Goal: Task Accomplishment & Management: Use online tool/utility

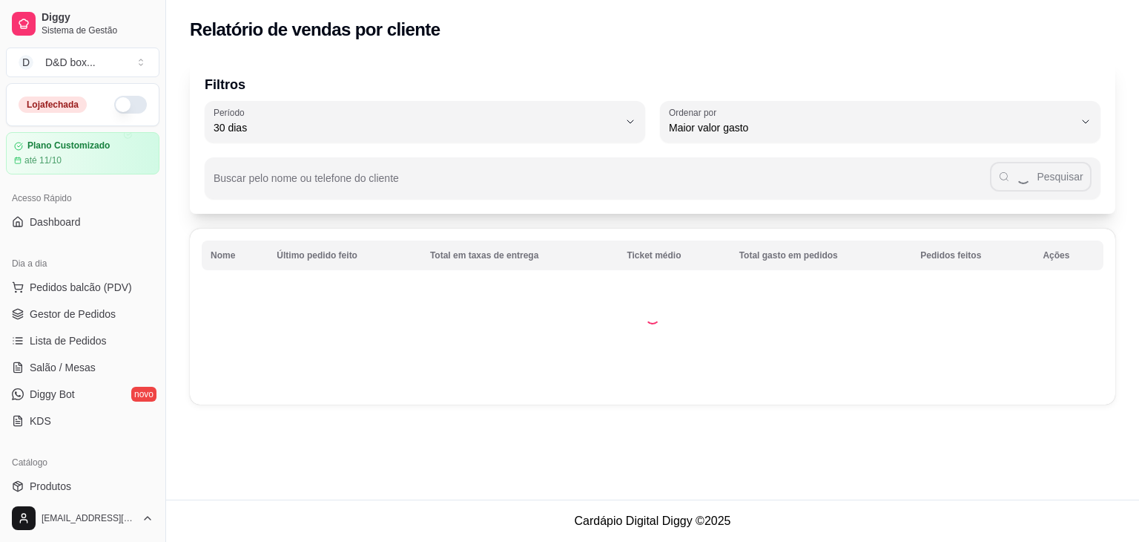
select select "30"
select select "HIGHEST_TOTAL_SPENT_WITH_ORDERS"
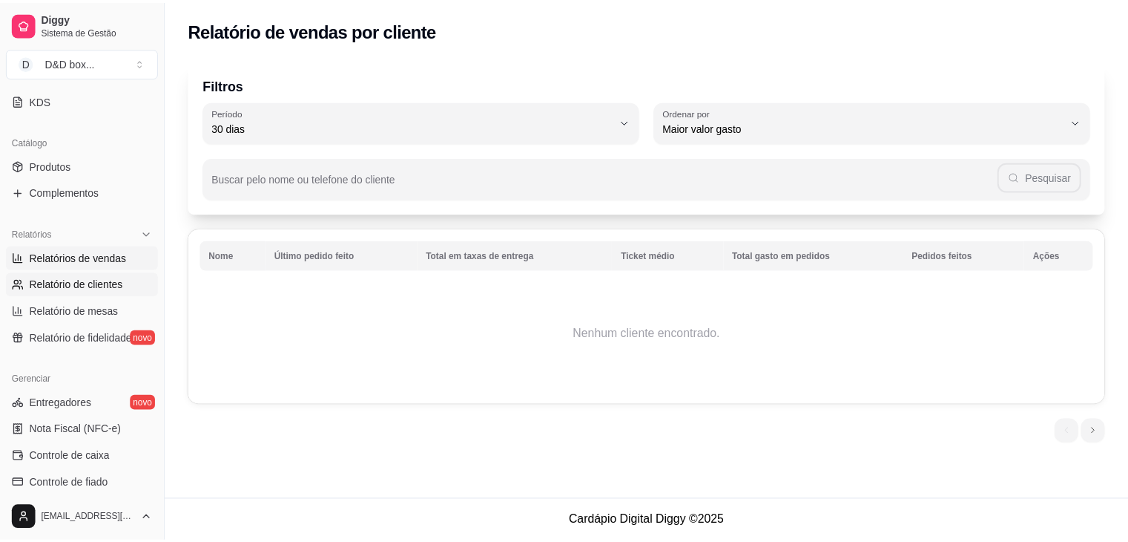
scroll to position [297, 0]
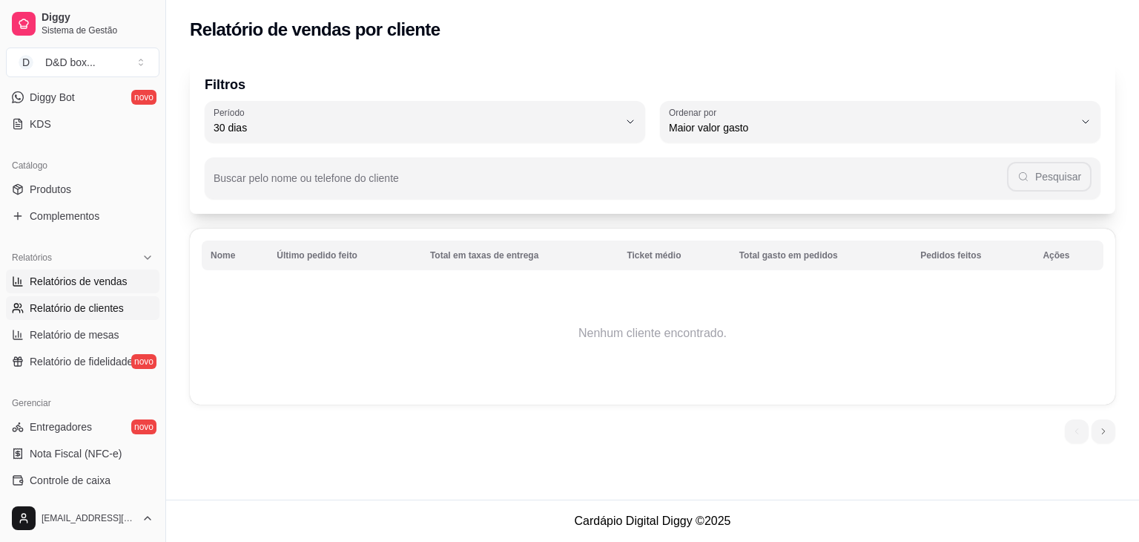
click at [95, 283] on span "Relatórios de vendas" at bounding box center [79, 281] width 98 height 15
select select "ALL"
select select "0"
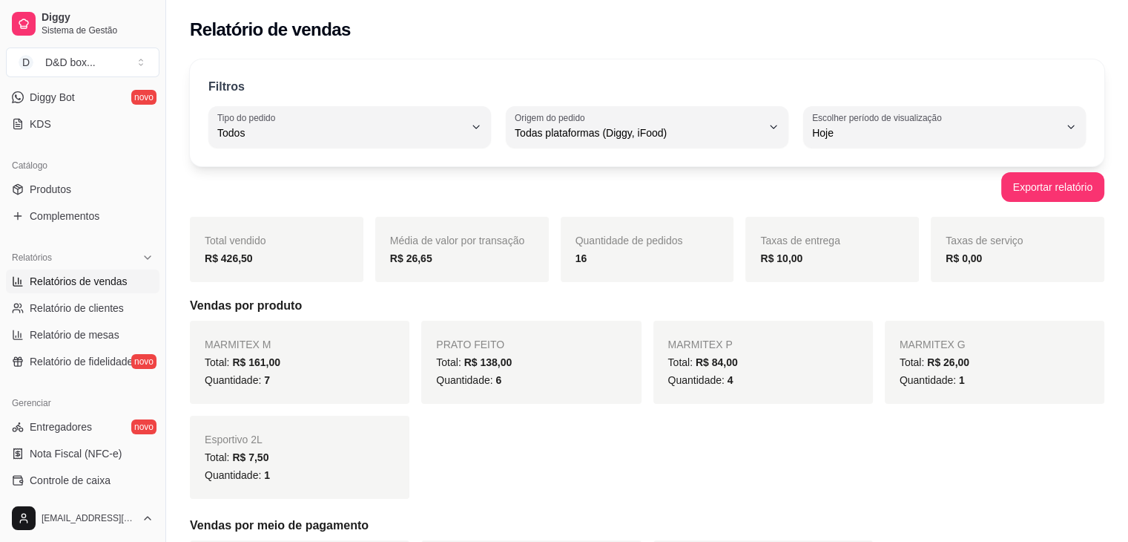
click at [95, 283] on span "Relatórios de vendas" at bounding box center [79, 281] width 98 height 15
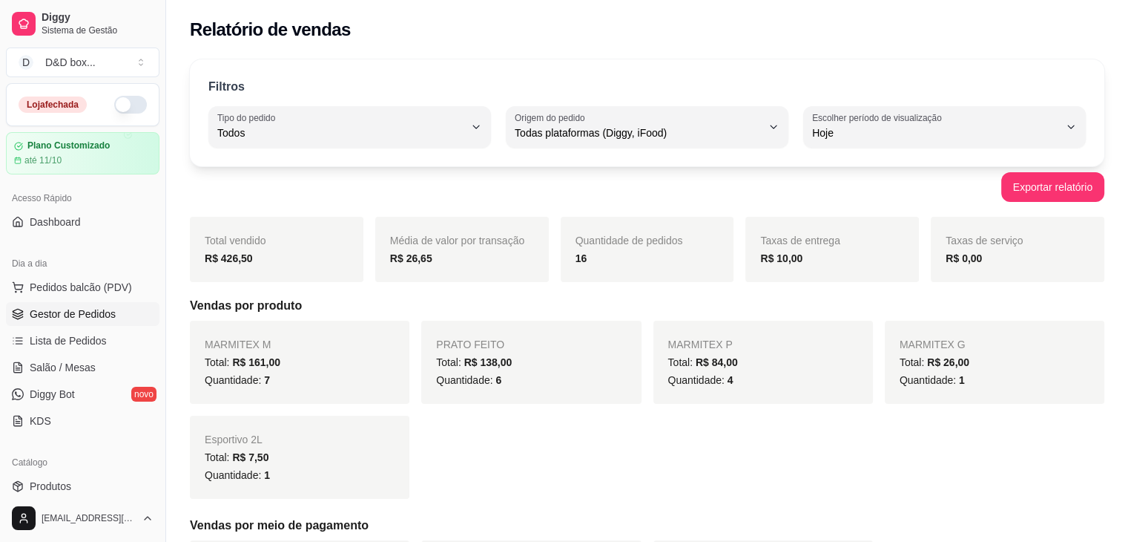
click at [78, 314] on span "Gestor de Pedidos" at bounding box center [73, 313] width 86 height 15
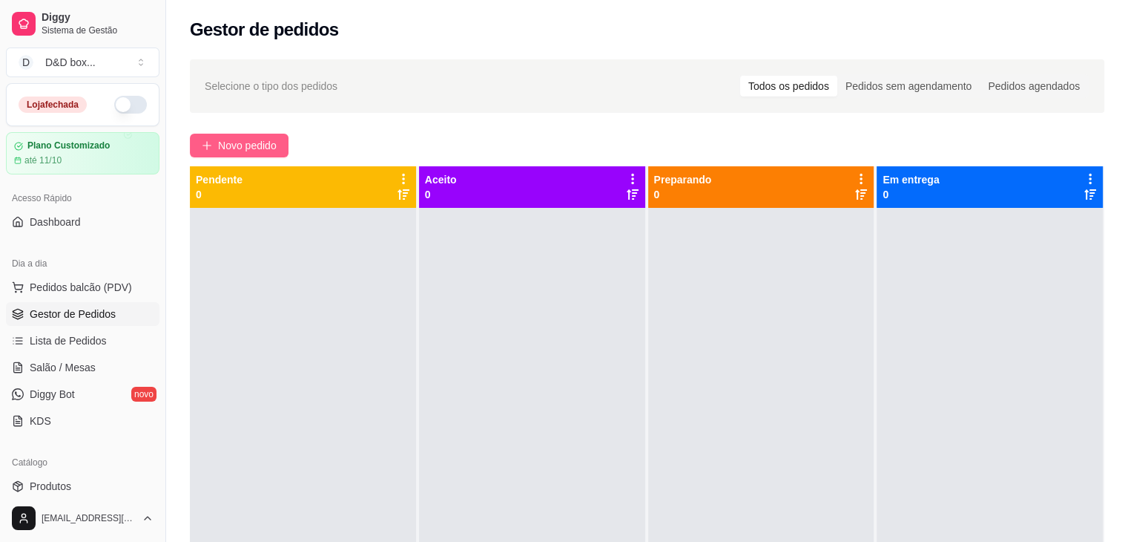
click at [268, 145] on span "Novo pedido" at bounding box center [247, 145] width 59 height 16
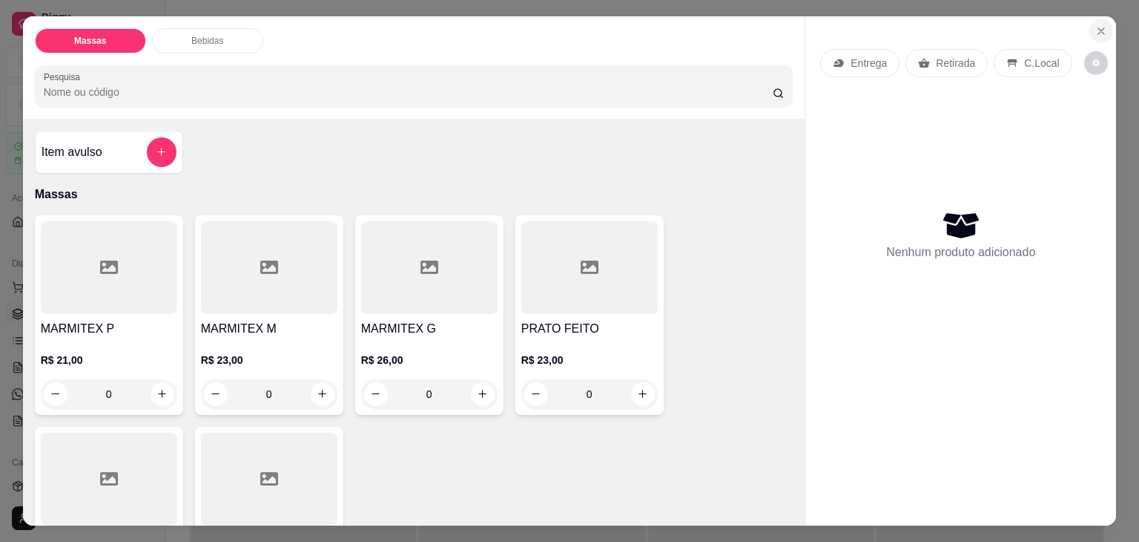
click at [1098, 25] on icon "Close" at bounding box center [1102, 31] width 12 height 12
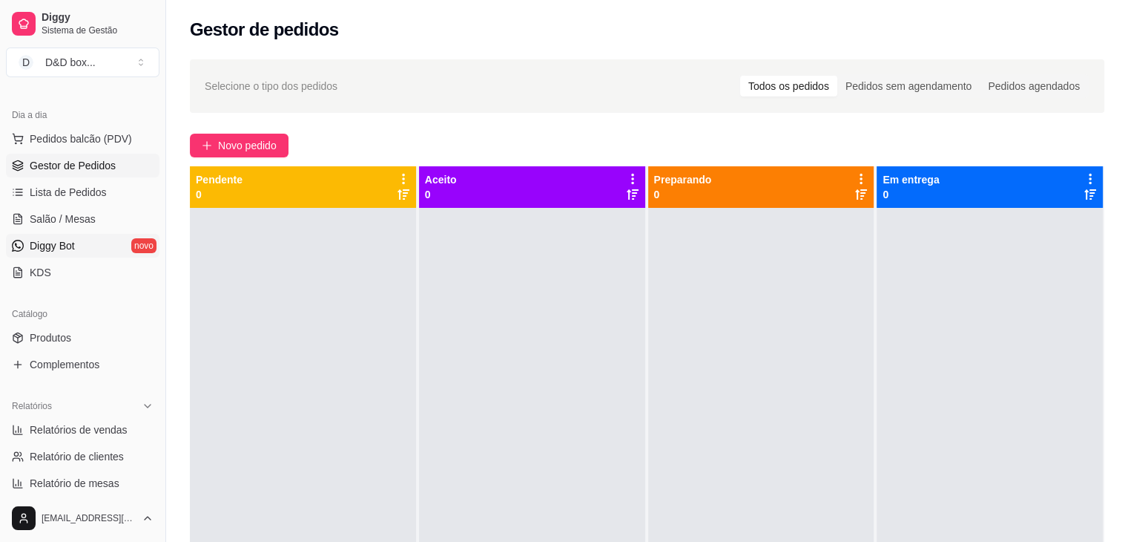
scroll to position [223, 0]
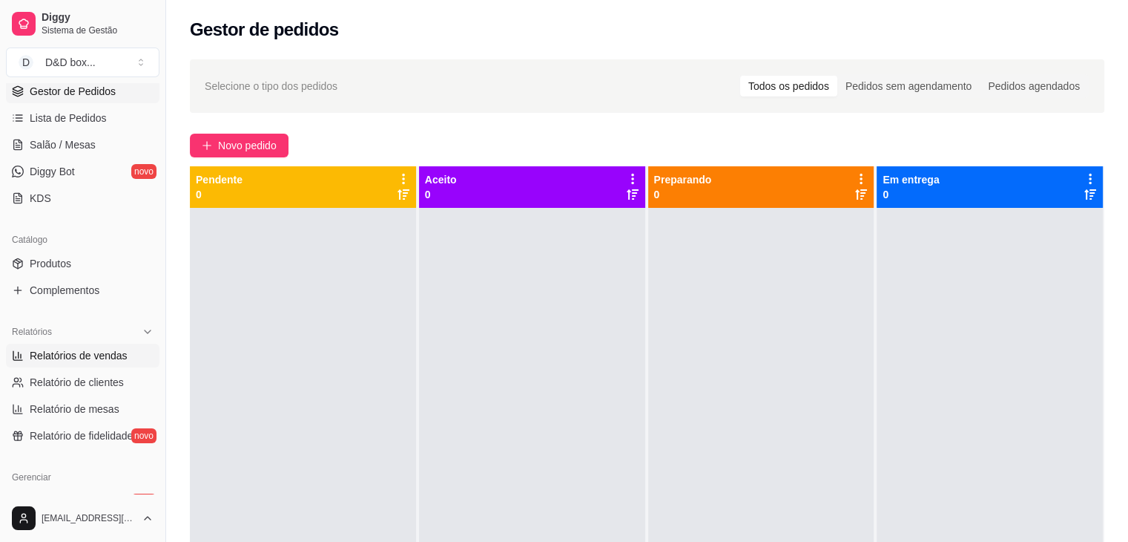
click at [91, 348] on span "Relatórios de vendas" at bounding box center [79, 355] width 98 height 15
select select "ALL"
select select "0"
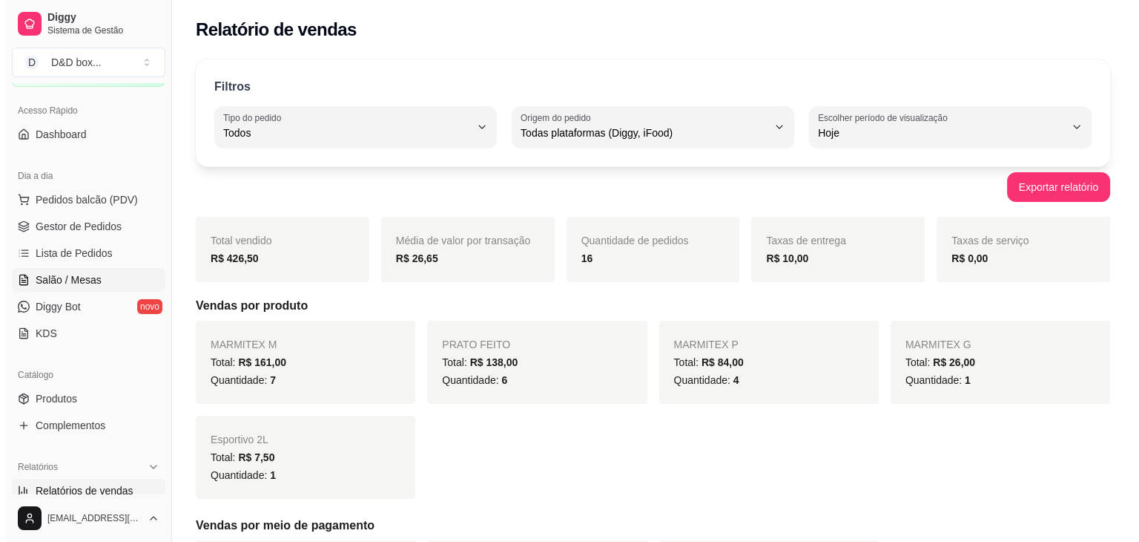
scroll to position [74, 0]
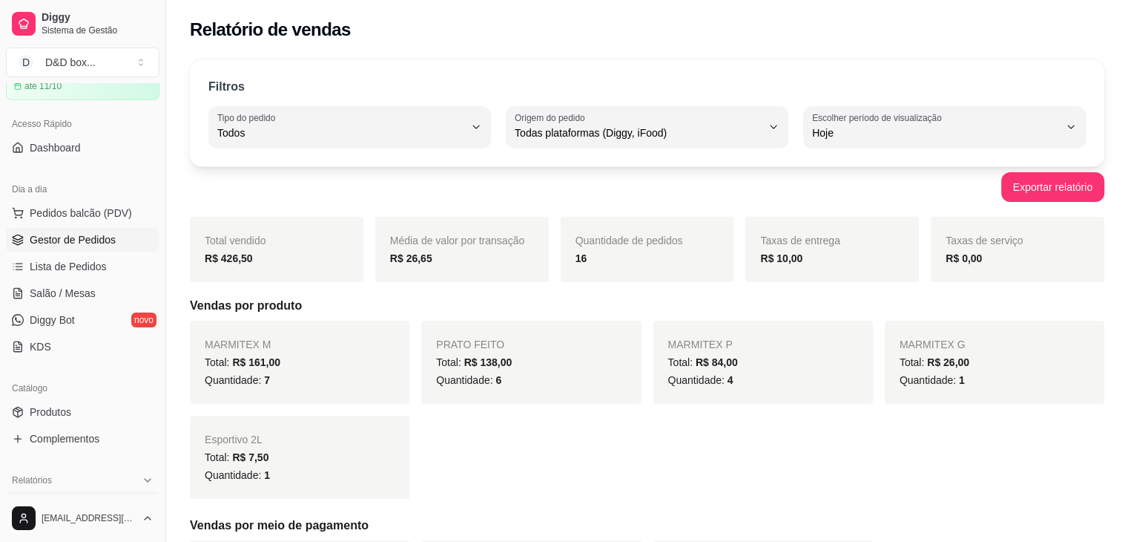
click at [79, 238] on span "Gestor de Pedidos" at bounding box center [73, 239] width 86 height 15
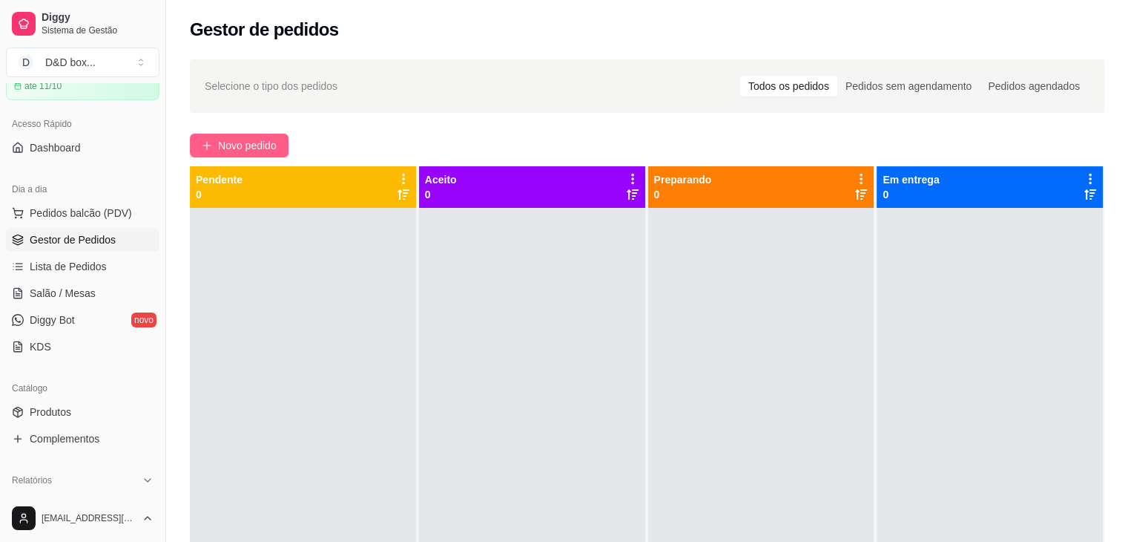
click at [271, 145] on span "Novo pedido" at bounding box center [247, 145] width 59 height 16
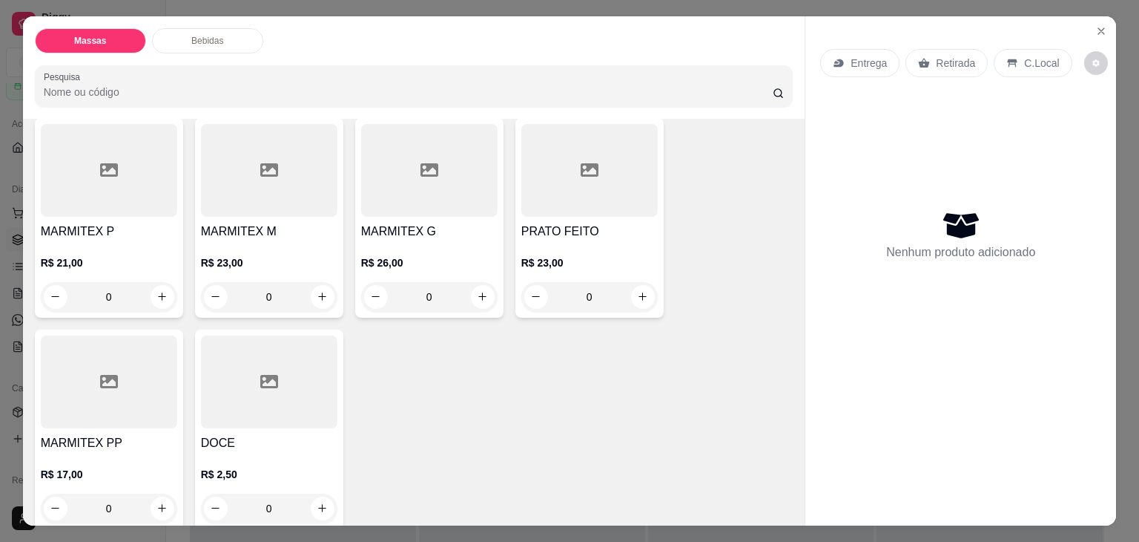
scroll to position [74, 0]
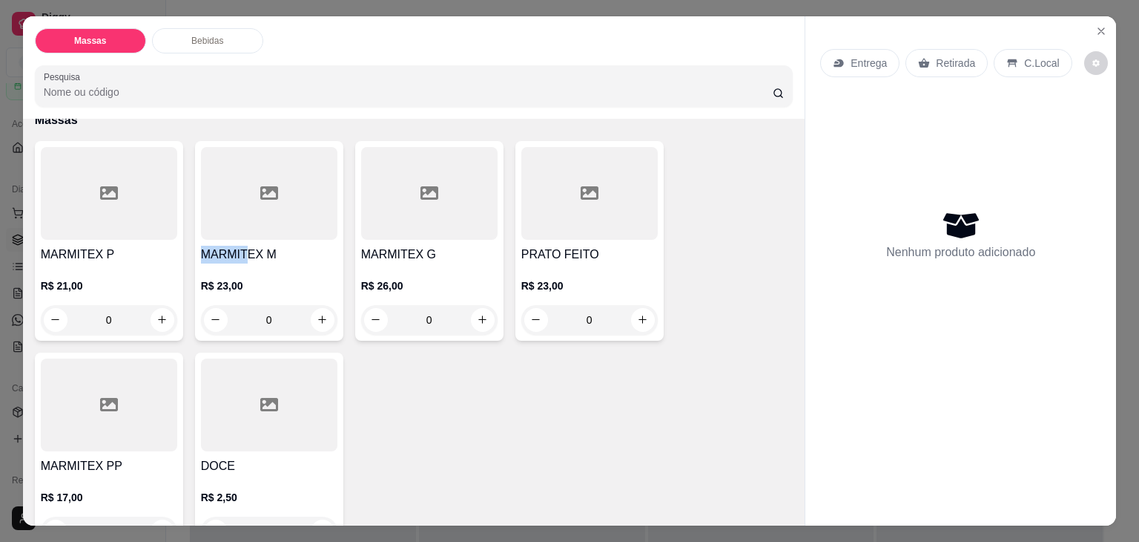
click at [243, 235] on div "MARMITEX M R$ 23,00 0" at bounding box center [269, 241] width 148 height 200
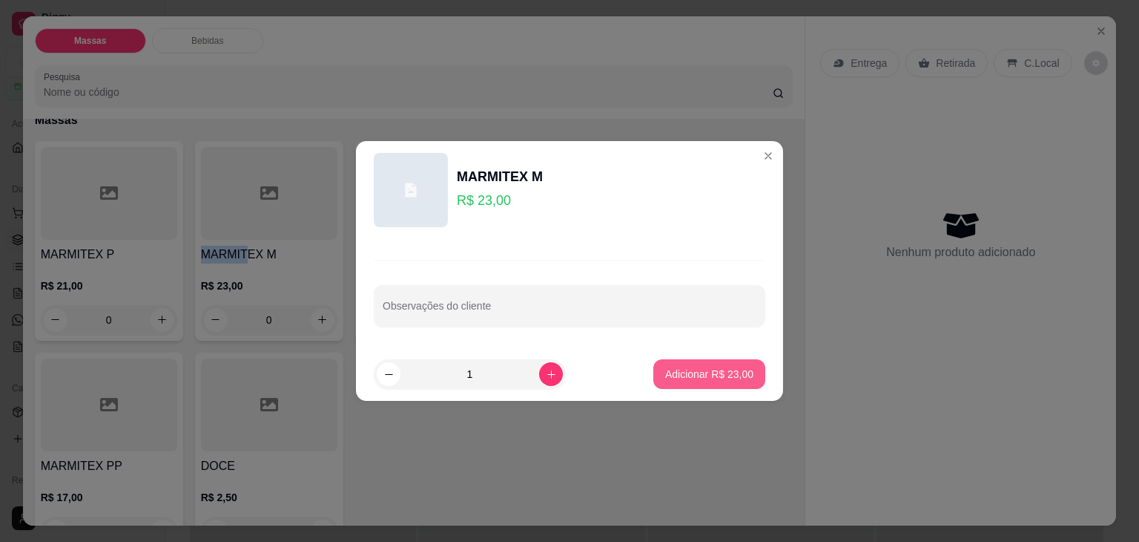
click at [671, 371] on p "Adicionar R$ 23,00" at bounding box center [709, 373] width 88 height 15
type input "1"
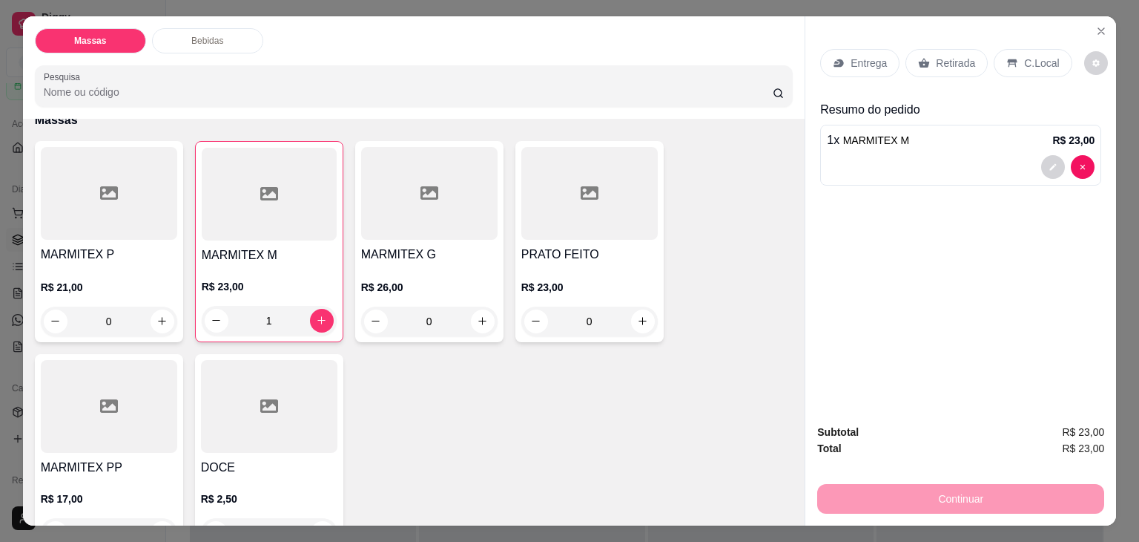
click at [954, 63] on p "Retirada" at bounding box center [955, 63] width 39 height 15
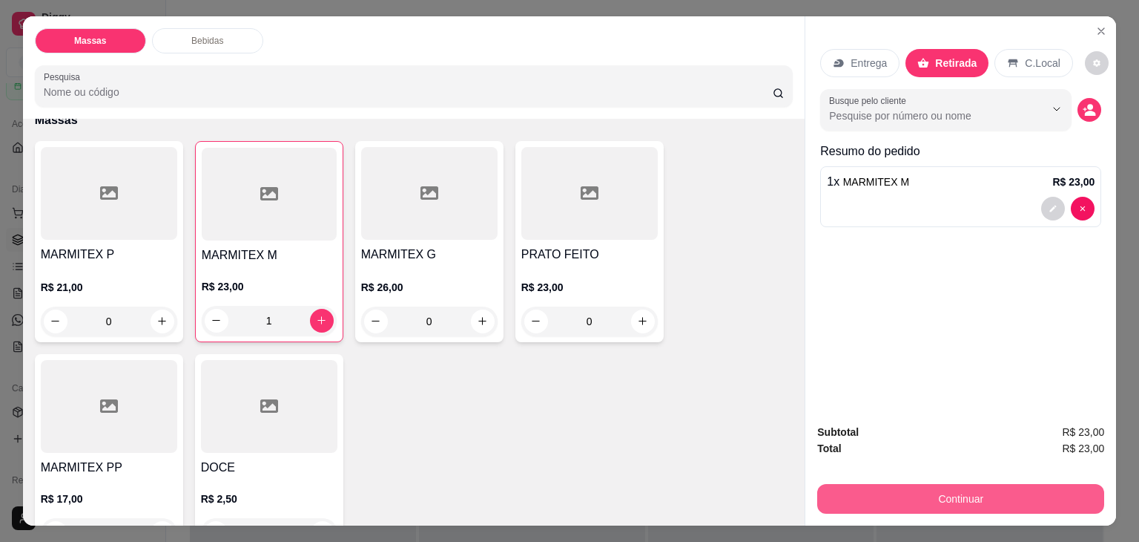
click at [960, 490] on button "Continuar" at bounding box center [960, 499] width 287 height 30
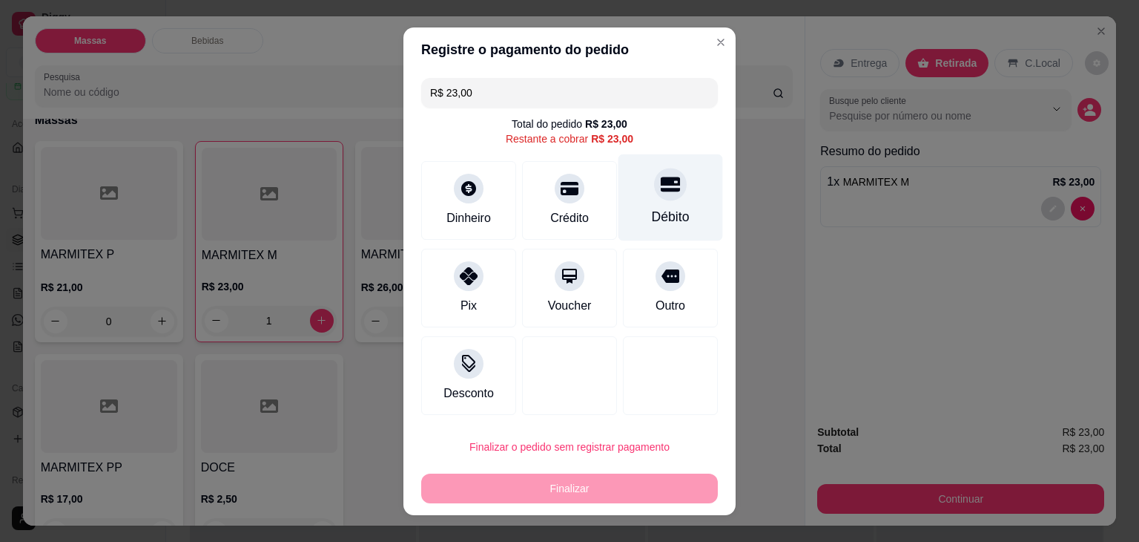
drag, startPoint x: 621, startPoint y: 201, endPoint x: 626, endPoint y: 225, distance: 24.3
click at [624, 203] on div "Débito" at bounding box center [671, 197] width 105 height 87
type input "R$ 0,00"
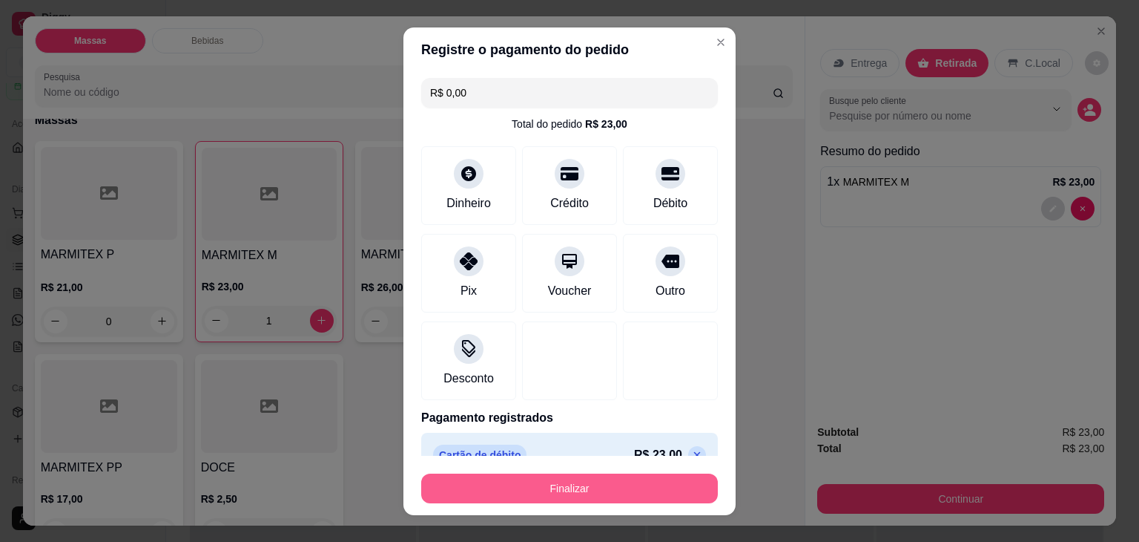
click at [610, 479] on button "Finalizar" at bounding box center [569, 488] width 297 height 30
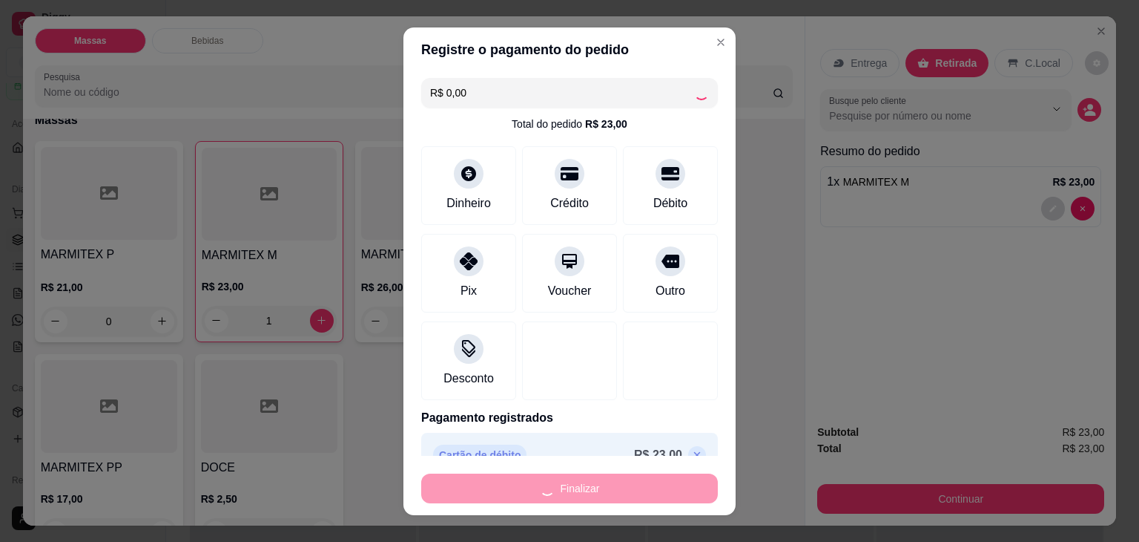
type input "0"
type input "-R$ 23,00"
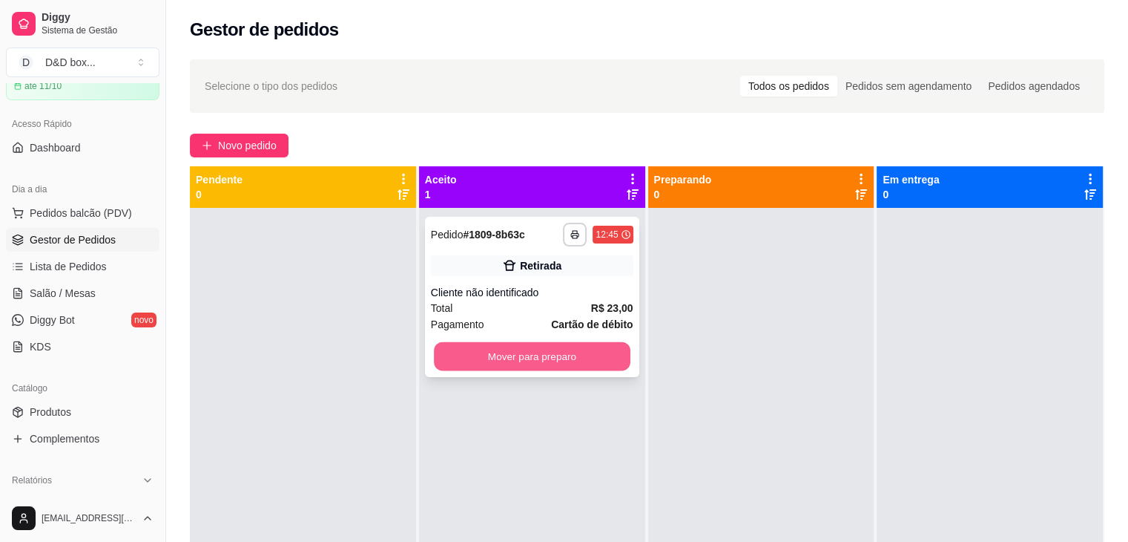
click at [596, 360] on button "Mover para preparo" at bounding box center [532, 356] width 197 height 29
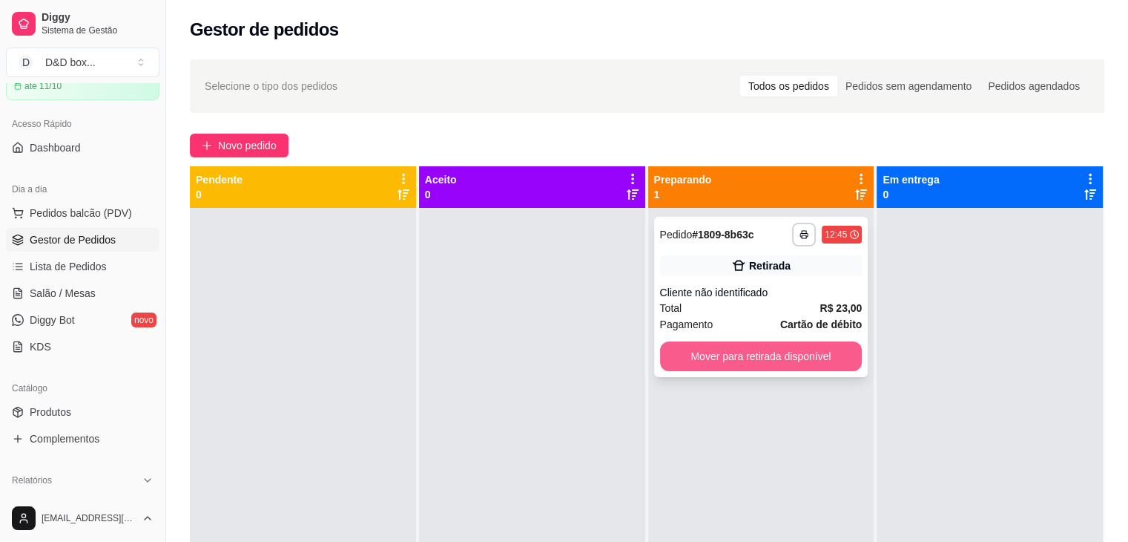
click at [698, 348] on button "Mover para retirada disponível" at bounding box center [761, 356] width 203 height 30
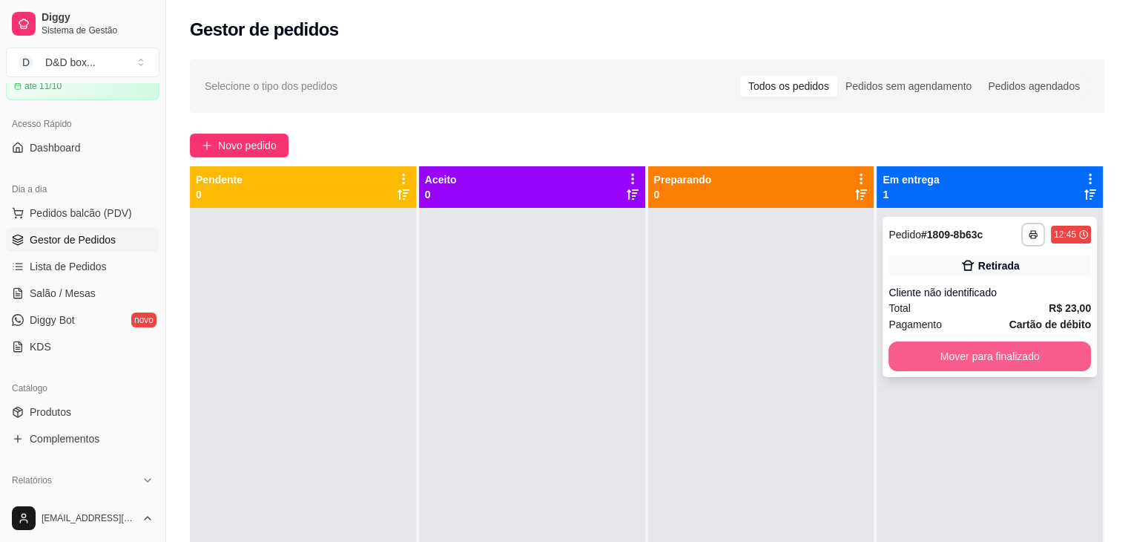
click at [941, 348] on button "Mover para finalizado" at bounding box center [990, 356] width 203 height 30
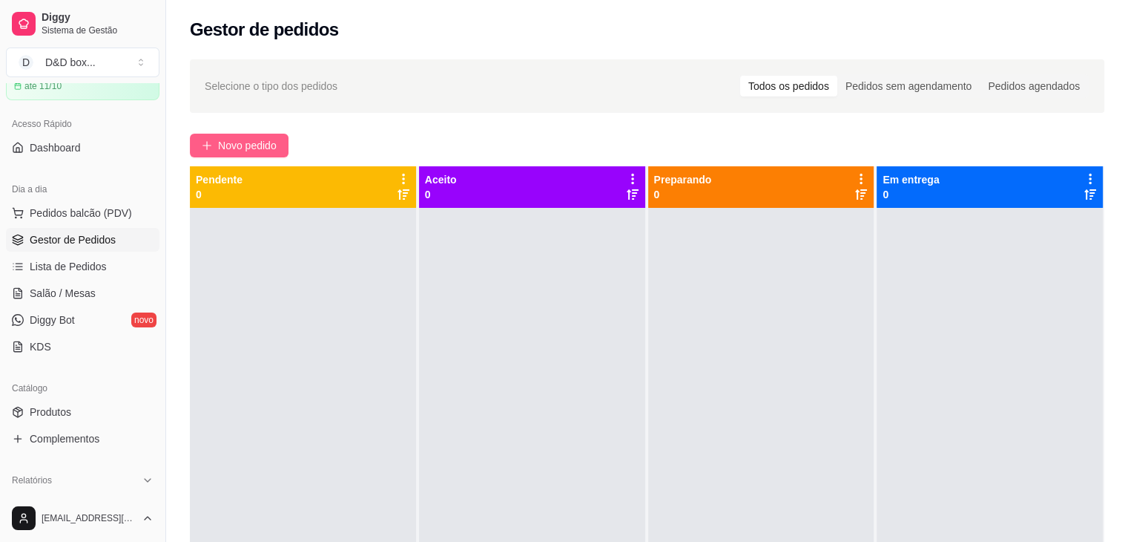
click at [269, 137] on span "Novo pedido" at bounding box center [247, 145] width 59 height 16
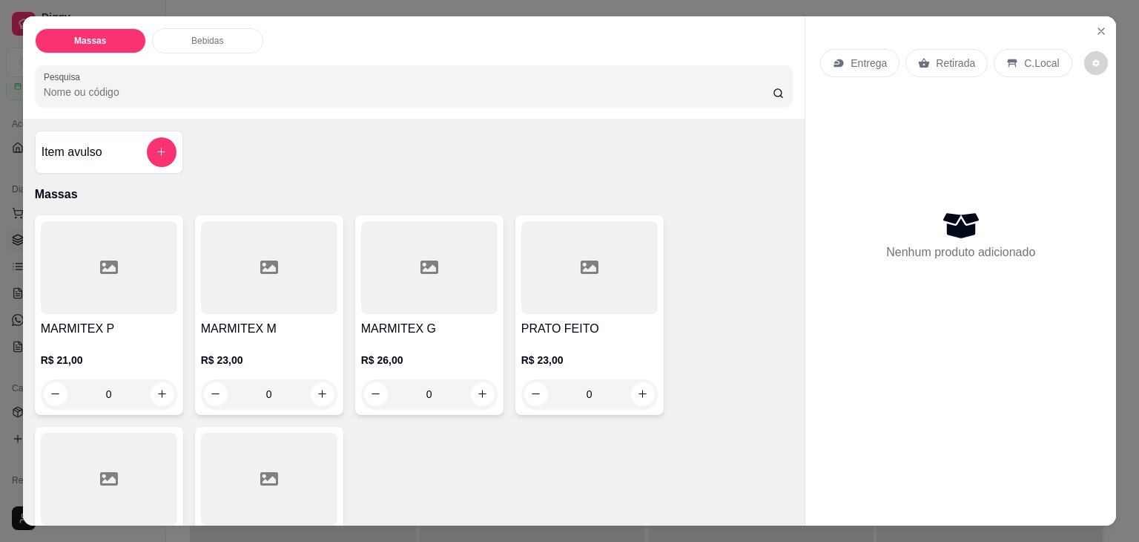
click at [99, 338] on div "R$ 21,00 0" at bounding box center [109, 373] width 136 height 71
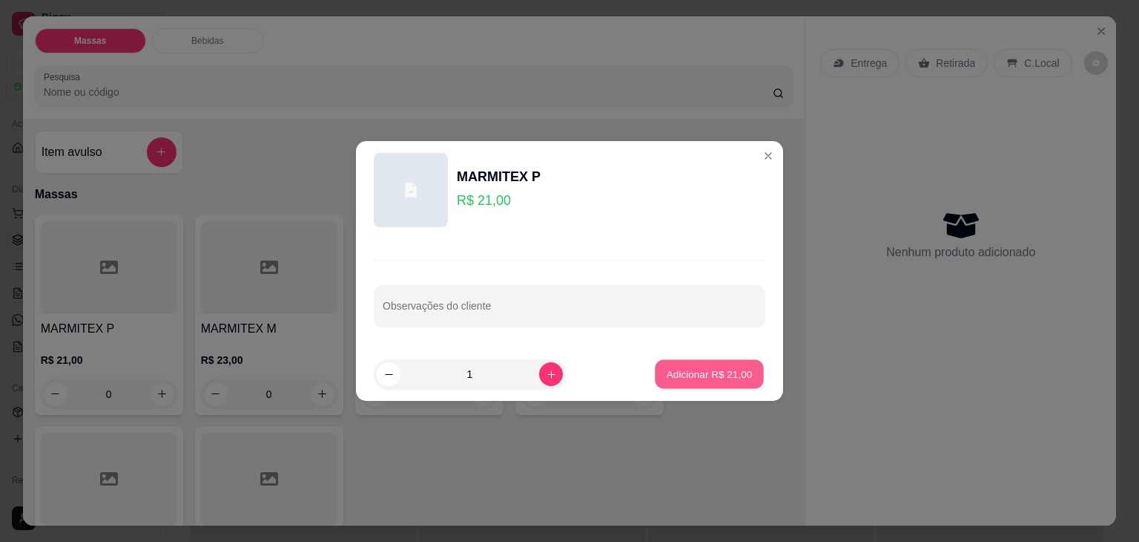
click at [682, 376] on p "Adicionar R$ 21,00" at bounding box center [710, 373] width 86 height 14
type input "1"
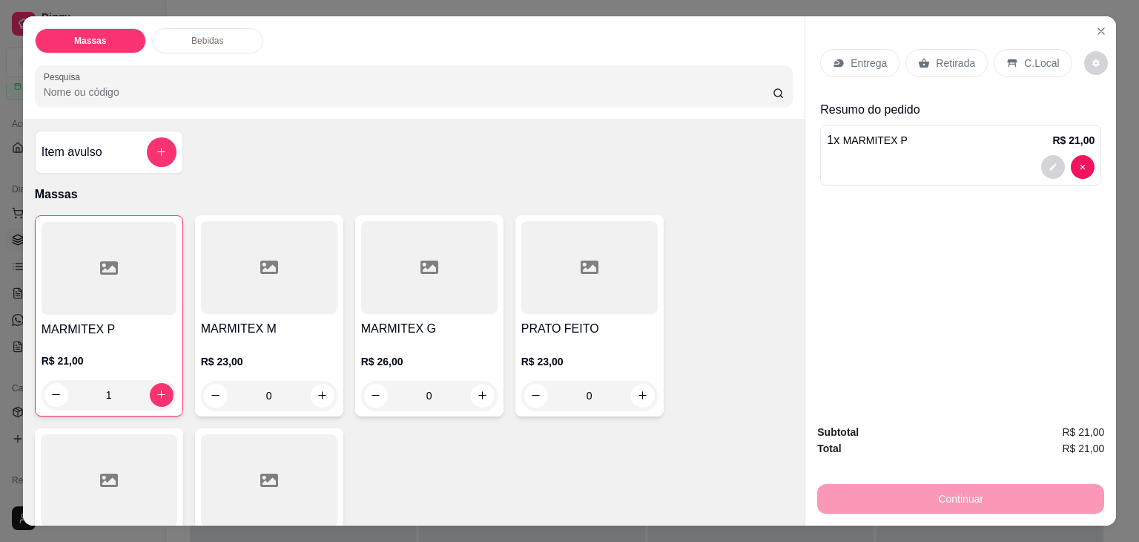
click at [938, 61] on p "Retirada" at bounding box center [955, 63] width 39 height 15
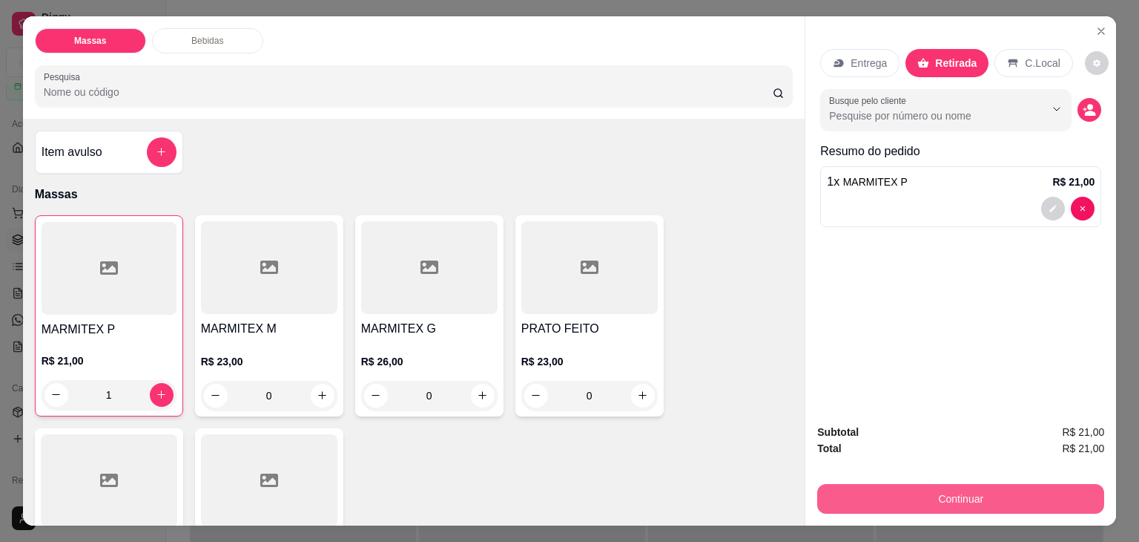
click at [929, 490] on button "Continuar" at bounding box center [960, 499] width 287 height 30
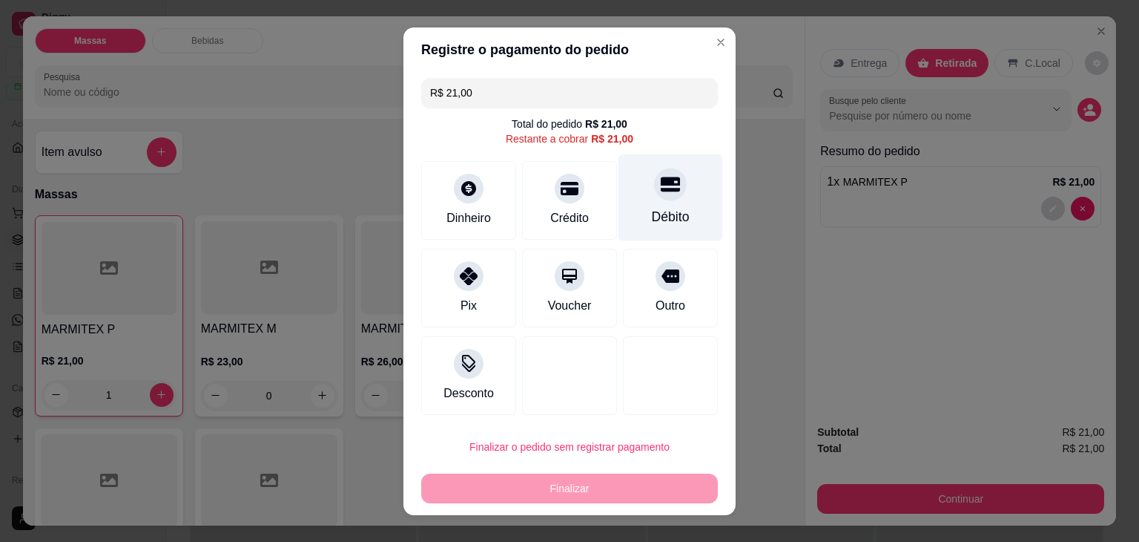
click at [654, 180] on div at bounding box center [670, 184] width 33 height 33
type input "R$ 0,00"
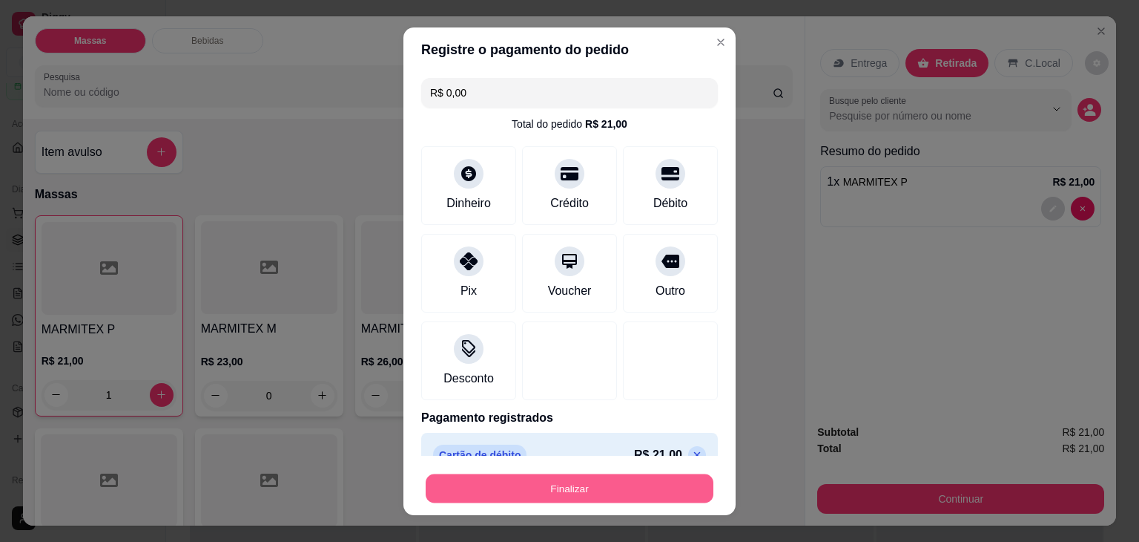
click at [590, 486] on button "Finalizar" at bounding box center [570, 487] width 288 height 29
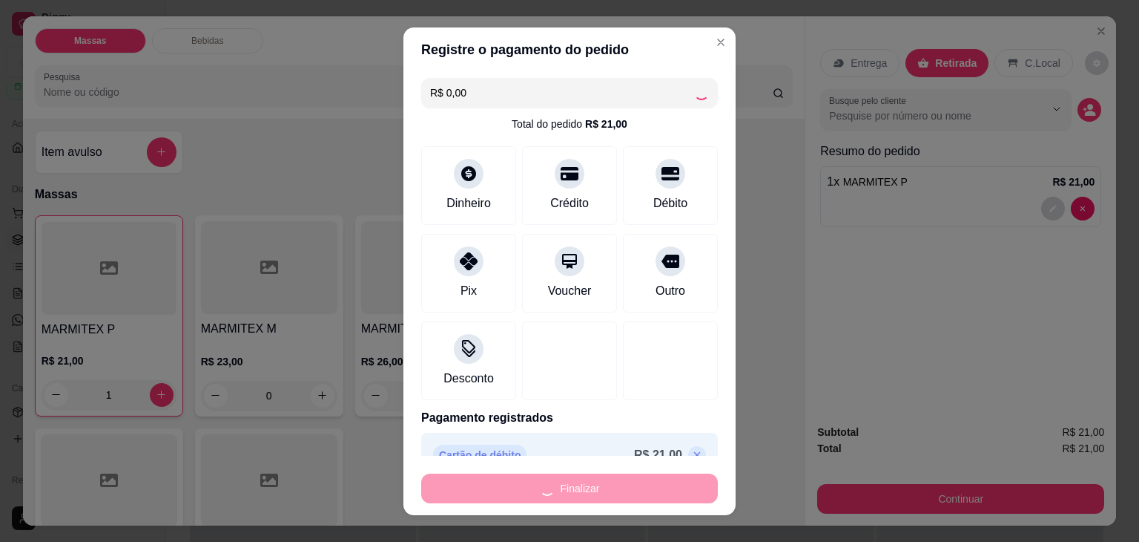
type input "0"
type input "-R$ 21,00"
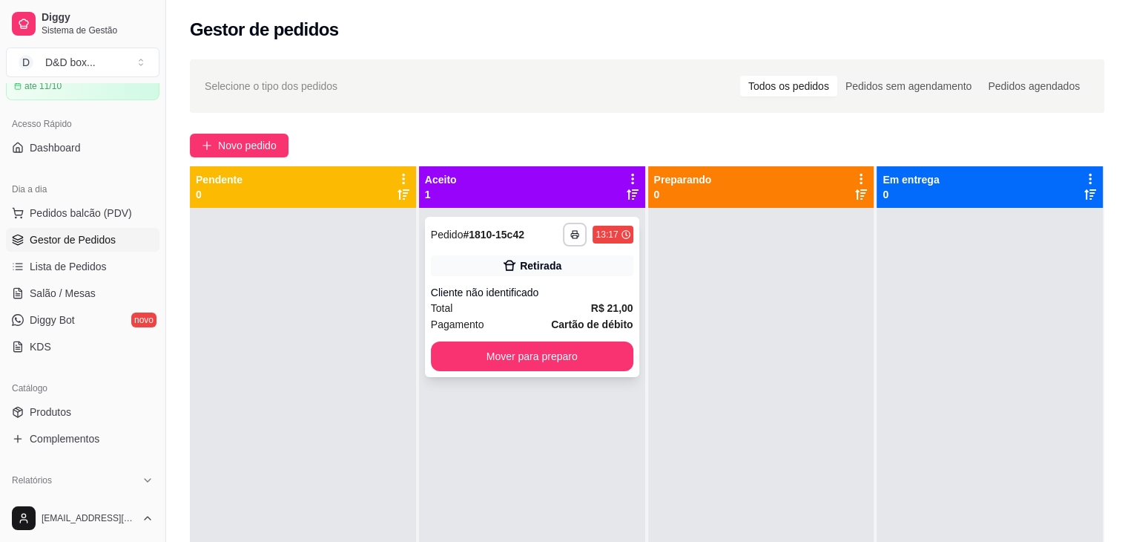
click at [524, 319] on div "Pagamento Cartão de débito" at bounding box center [532, 324] width 203 height 16
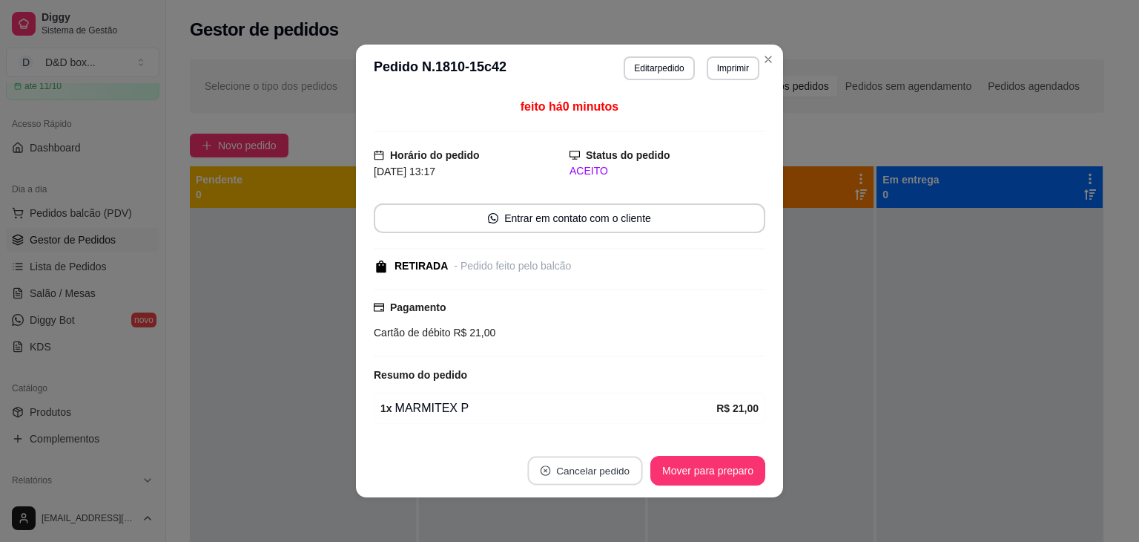
click at [576, 470] on button "Cancelar pedido" at bounding box center [584, 470] width 115 height 29
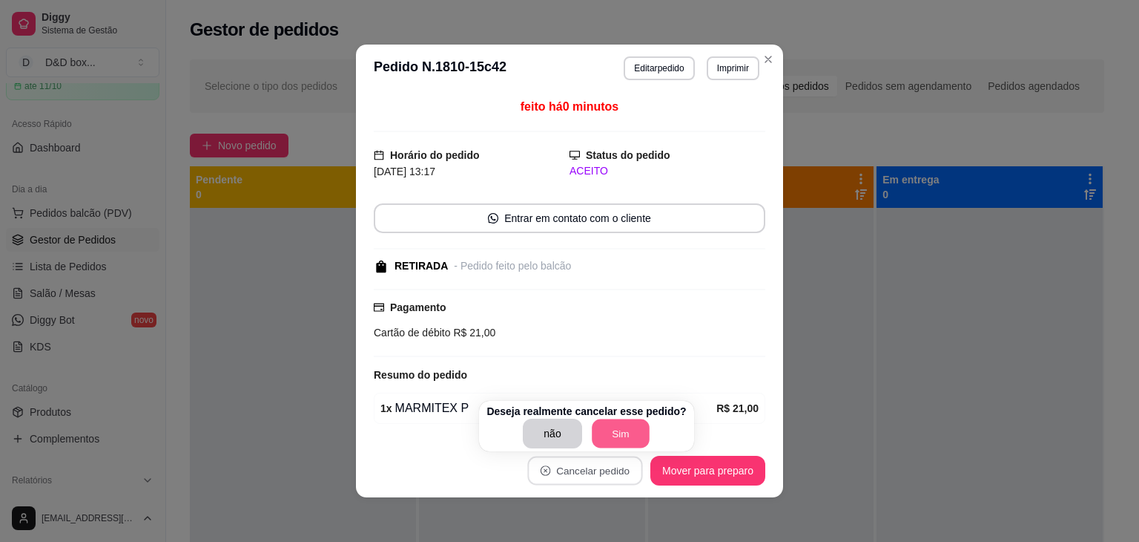
click at [622, 431] on button "Sim" at bounding box center [621, 433] width 58 height 29
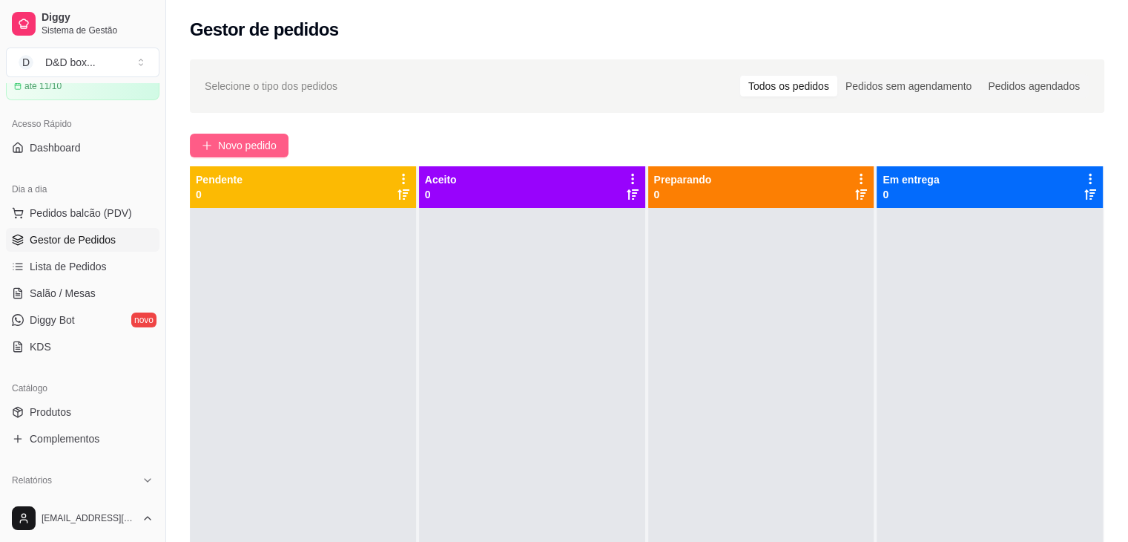
click at [272, 144] on span "Novo pedido" at bounding box center [247, 145] width 59 height 16
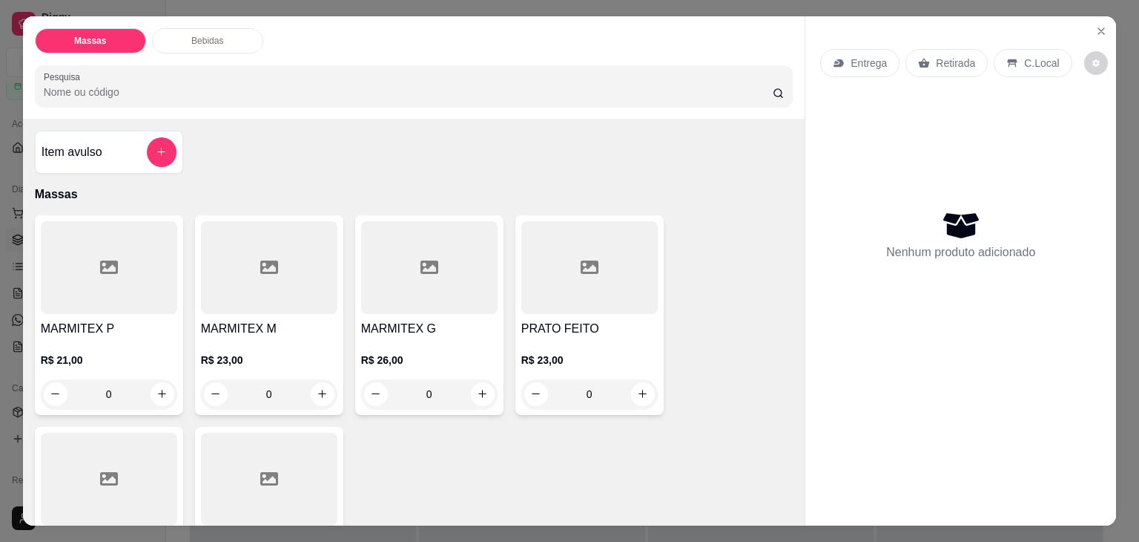
click at [298, 324] on h4 "MARMITEX M" at bounding box center [269, 329] width 136 height 18
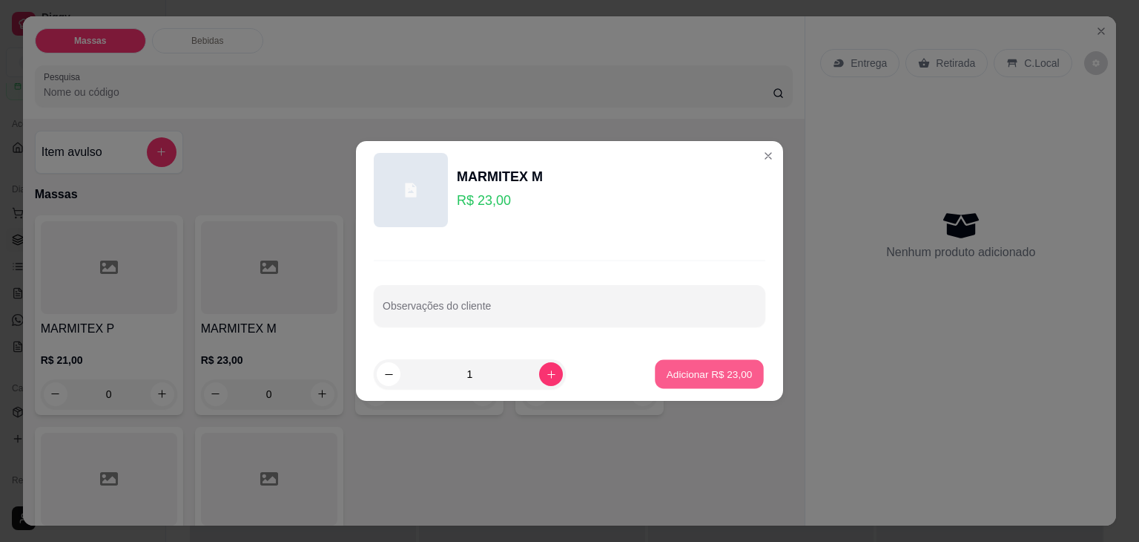
click at [667, 378] on p "Adicionar R$ 23,00" at bounding box center [710, 373] width 86 height 14
type input "1"
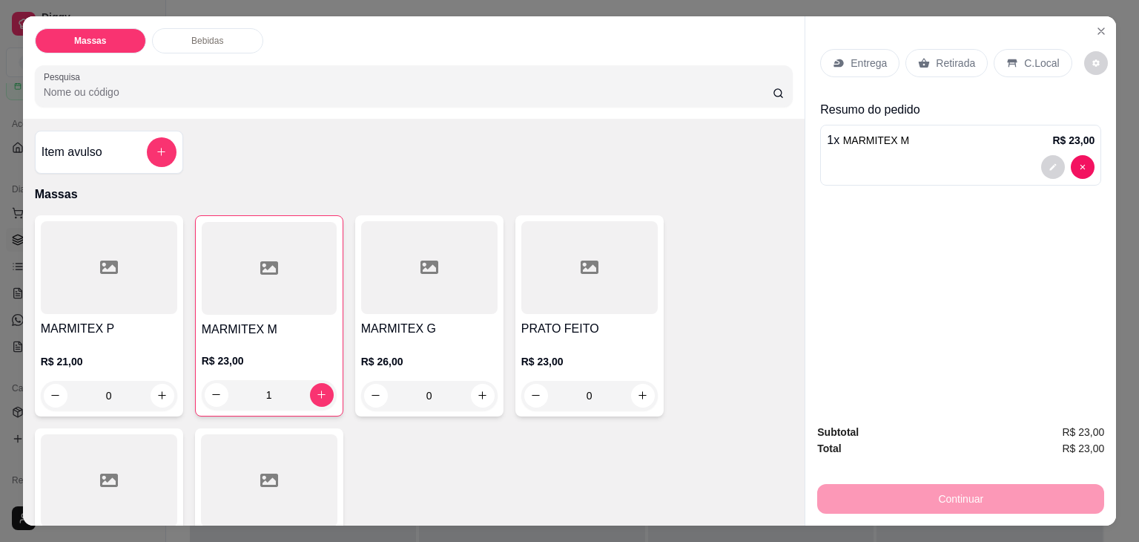
click at [926, 65] on div "Retirada" at bounding box center [947, 63] width 82 height 28
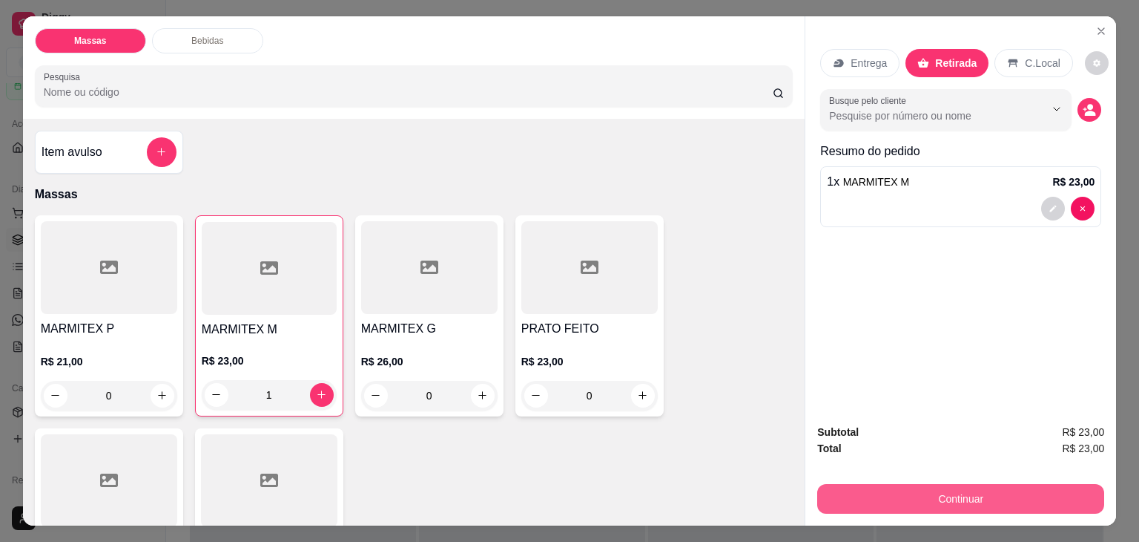
click at [858, 490] on button "Continuar" at bounding box center [960, 499] width 287 height 30
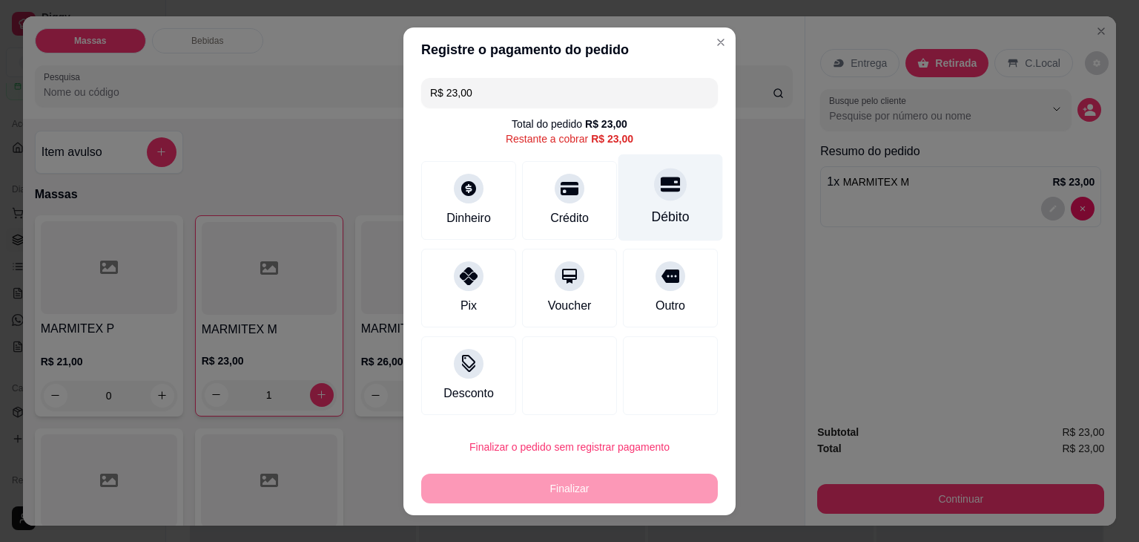
click at [661, 180] on icon at bounding box center [670, 183] width 19 height 19
type input "R$ 0,00"
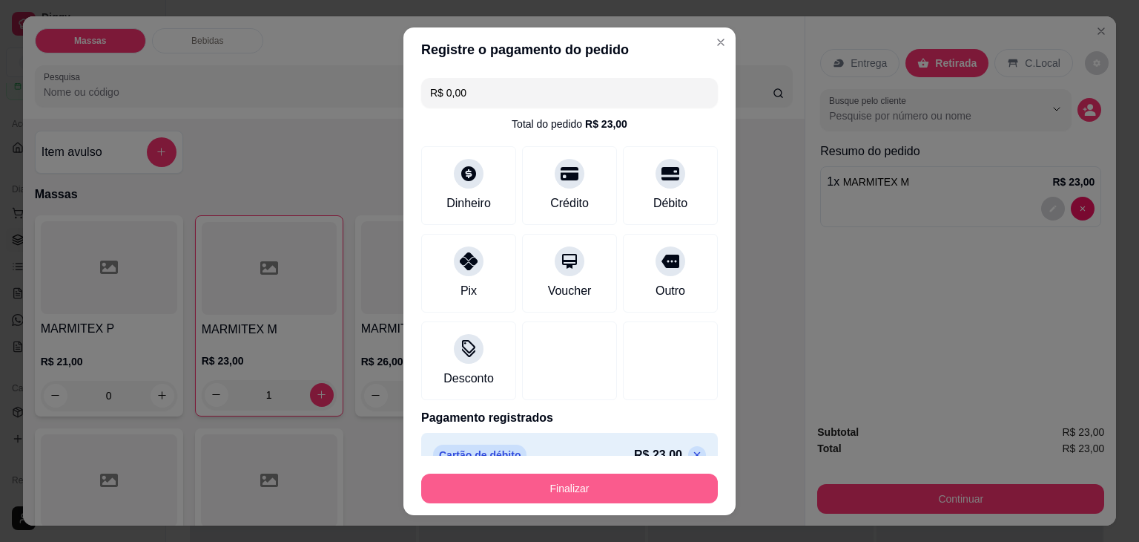
click at [599, 499] on button "Finalizar" at bounding box center [569, 488] width 297 height 30
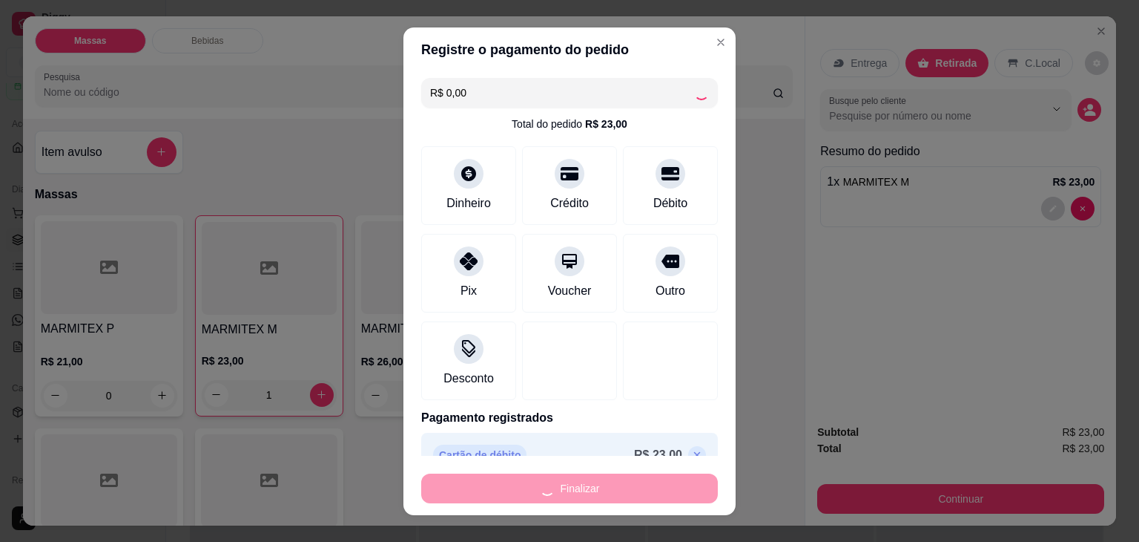
type input "0"
type input "-R$ 23,00"
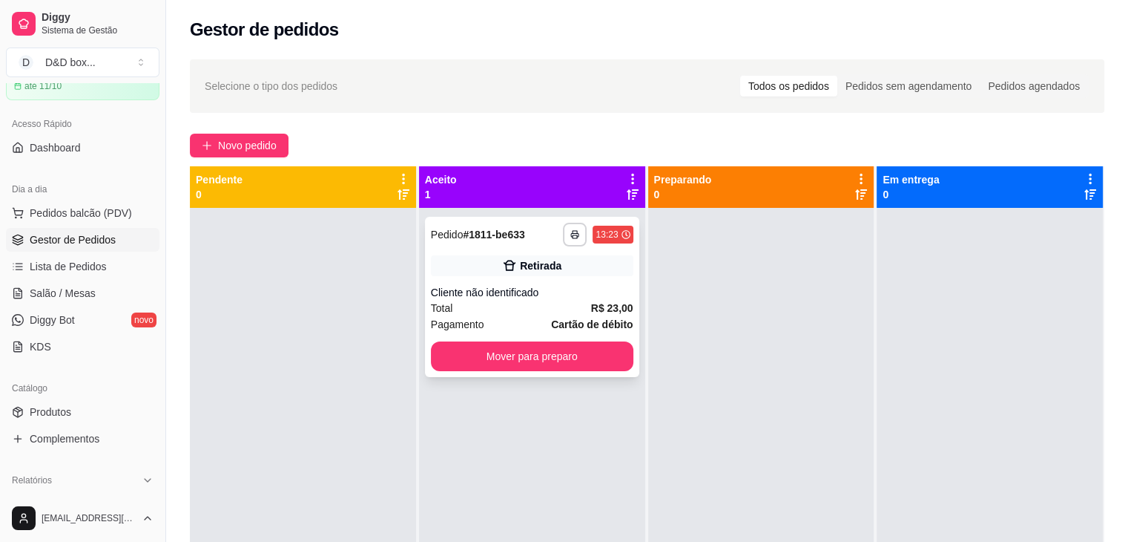
click at [496, 318] on div "Pagamento Cartão de débito" at bounding box center [532, 324] width 203 height 16
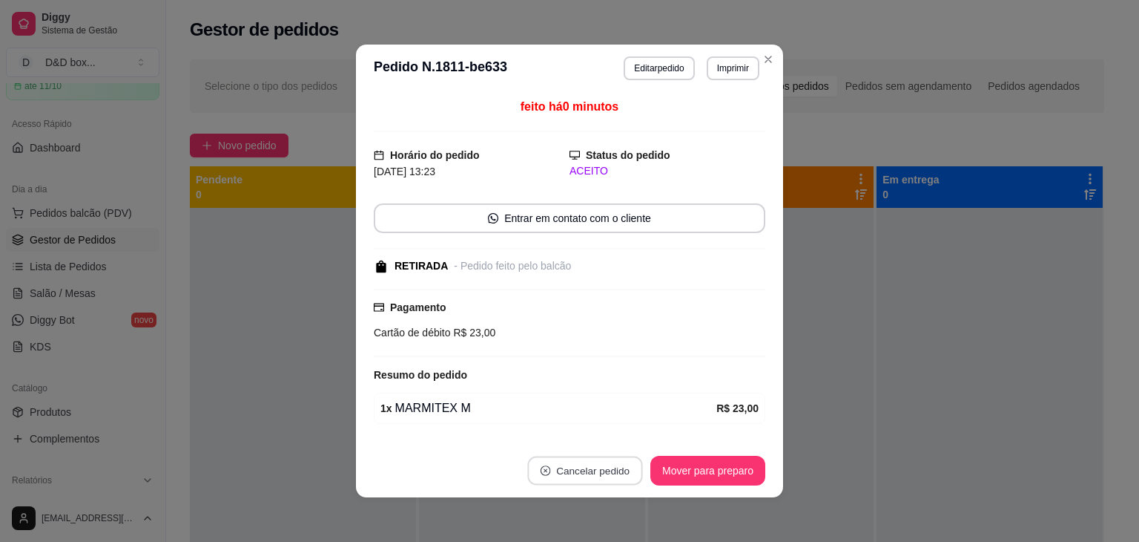
click at [583, 465] on button "Cancelar pedido" at bounding box center [584, 470] width 115 height 29
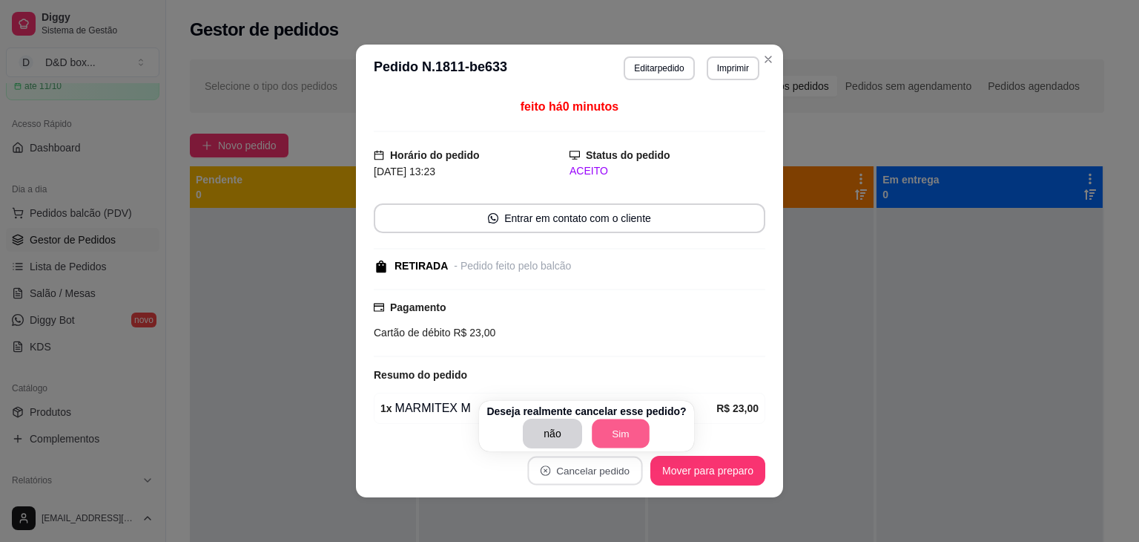
click at [598, 437] on button "Sim" at bounding box center [621, 433] width 58 height 29
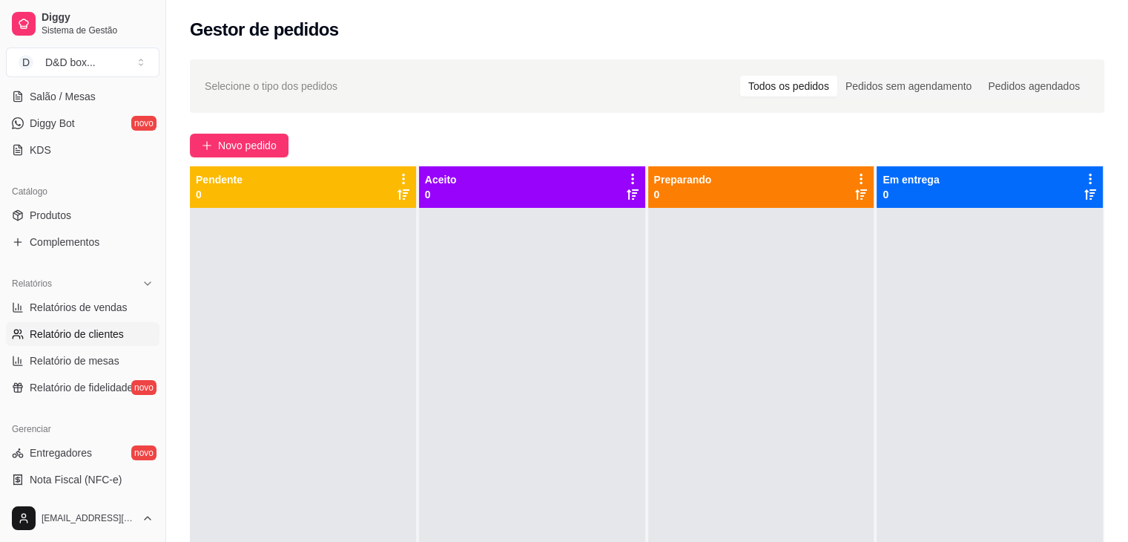
scroll to position [297, 0]
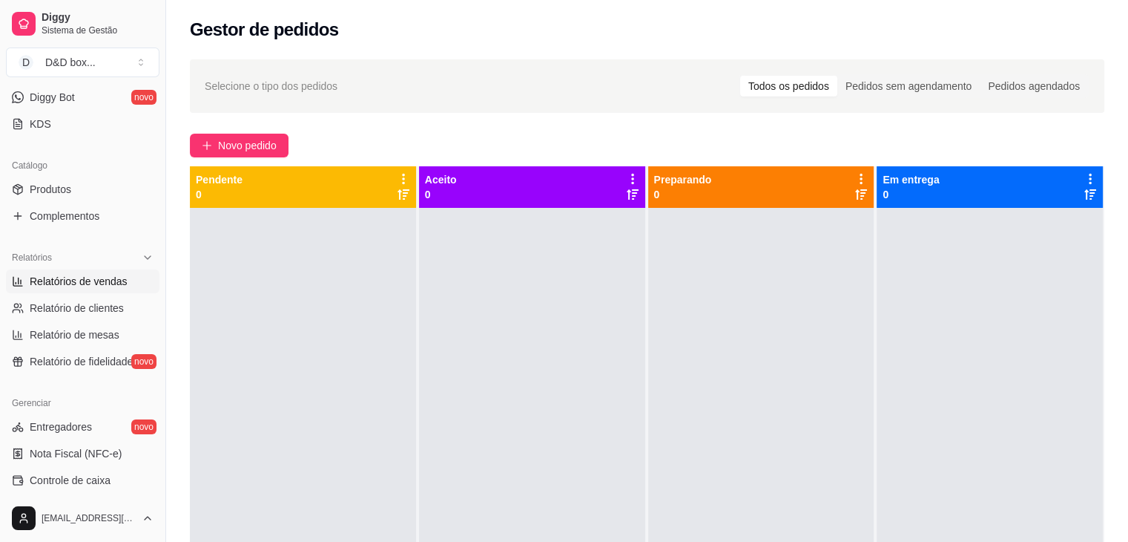
click at [90, 274] on span "Relatórios de vendas" at bounding box center [79, 281] width 98 height 15
select select "ALL"
select select "0"
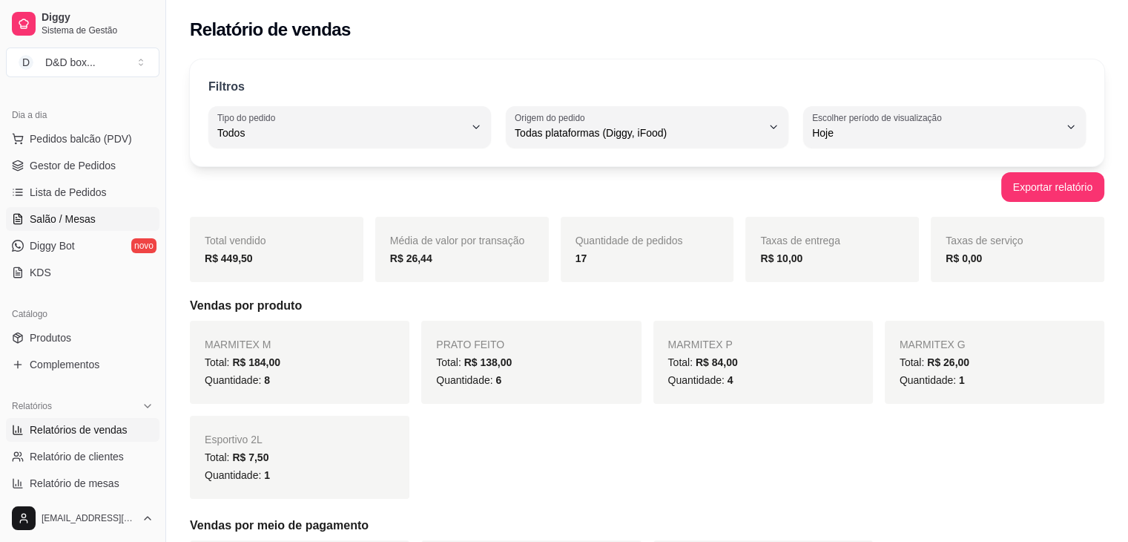
scroll to position [74, 0]
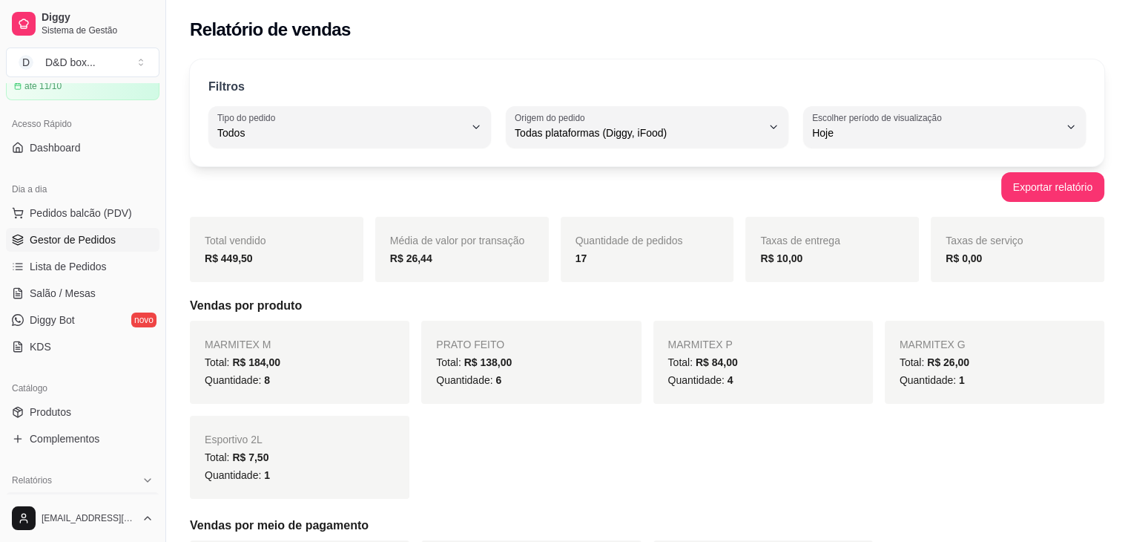
click at [99, 234] on span "Gestor de Pedidos" at bounding box center [73, 239] width 86 height 15
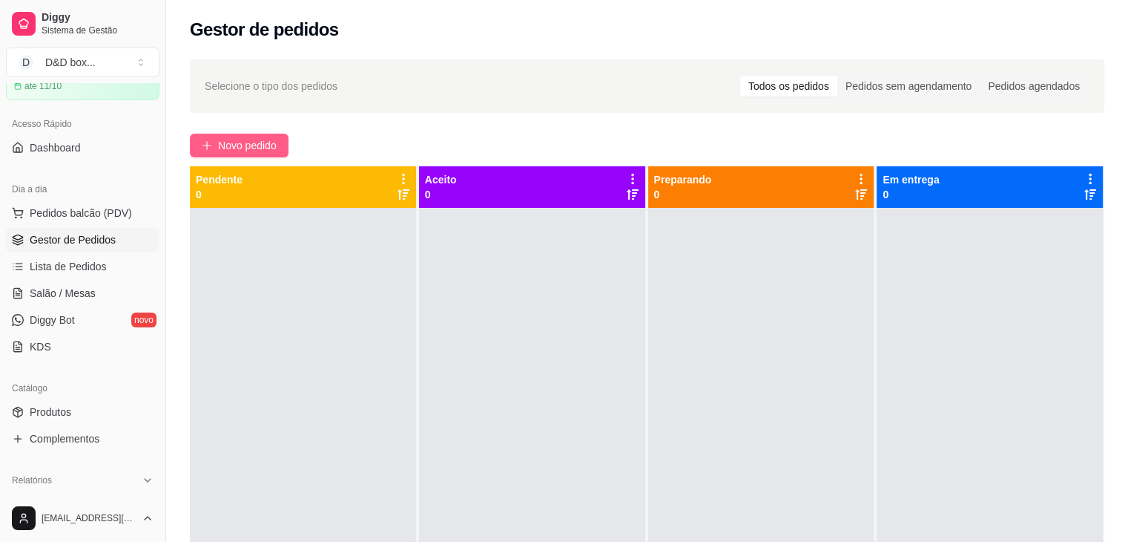
click at [273, 141] on span "Novo pedido" at bounding box center [247, 145] width 59 height 16
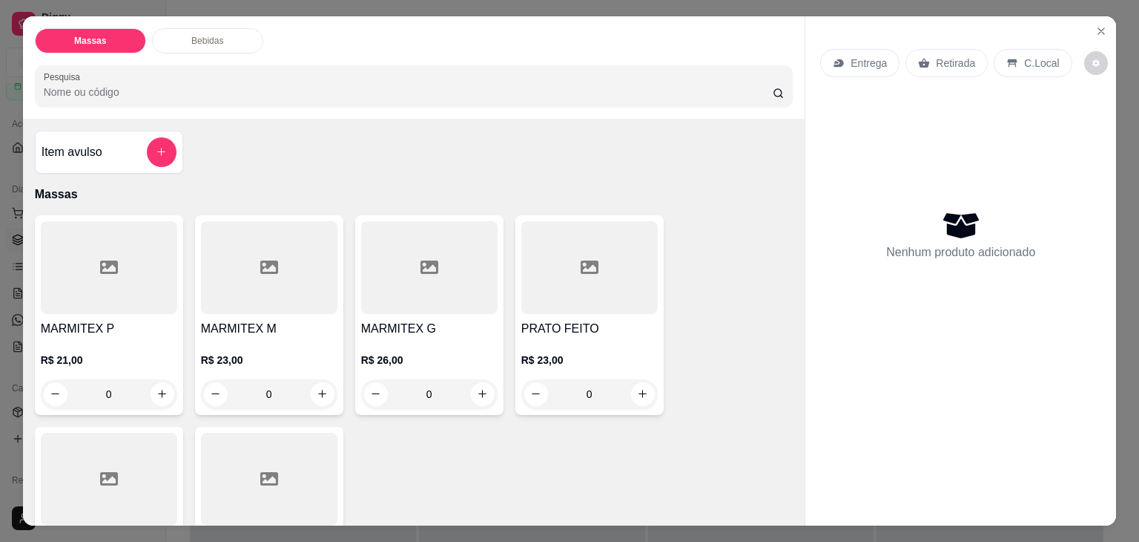
click at [276, 345] on div "R$ 23,00 0" at bounding box center [269, 373] width 136 height 71
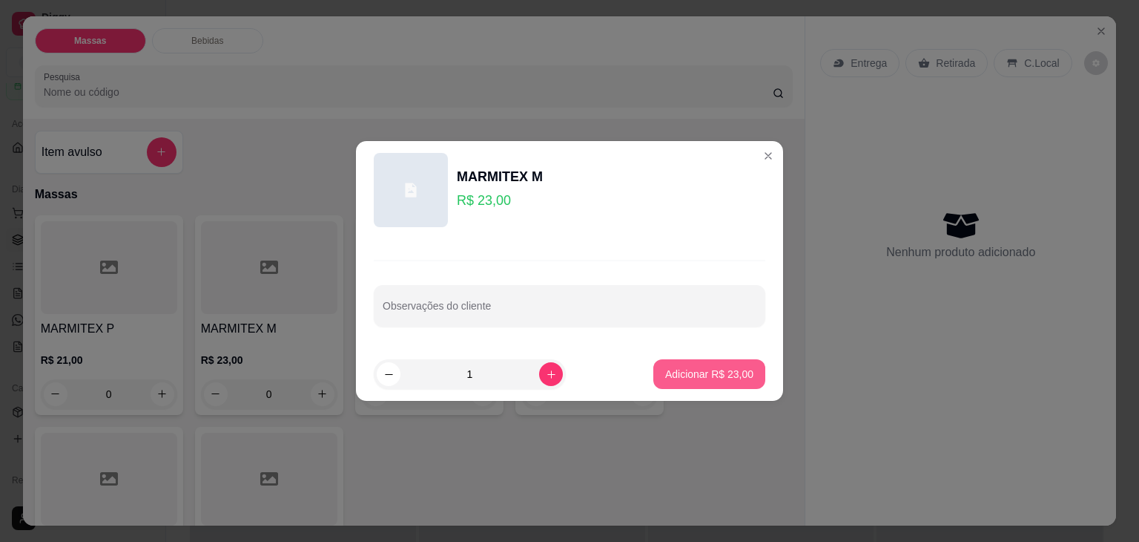
click at [682, 371] on p "Adicionar R$ 23,00" at bounding box center [709, 373] width 88 height 15
type input "1"
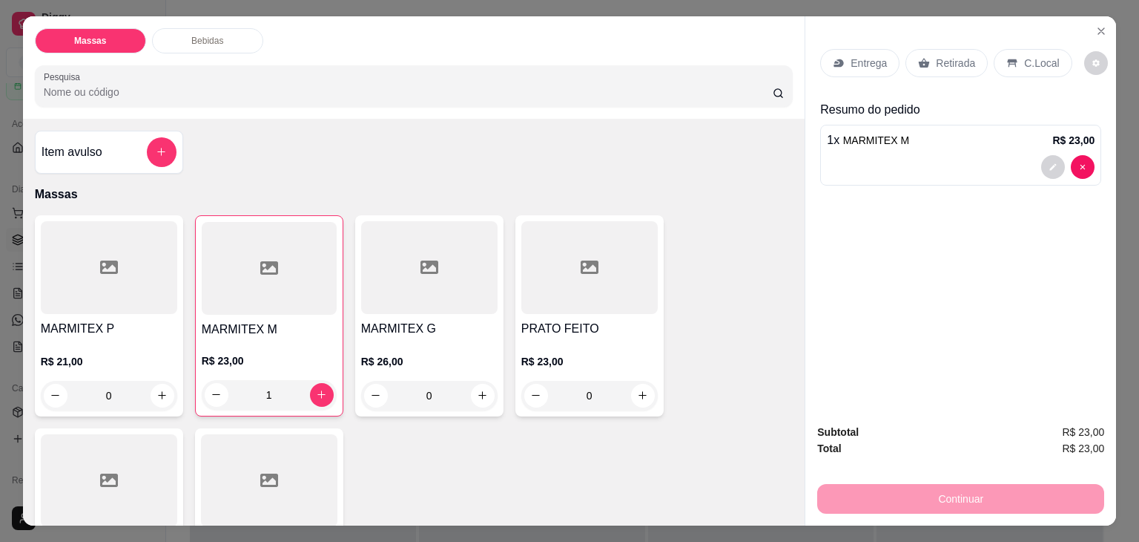
click at [952, 49] on div "Retirada" at bounding box center [947, 63] width 82 height 28
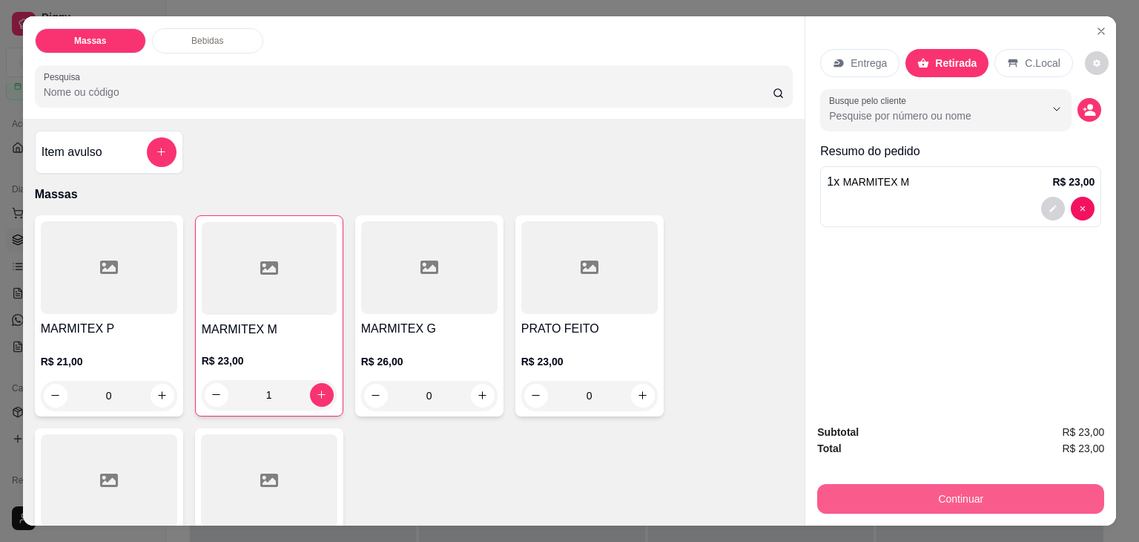
click at [988, 490] on button "Continuar" at bounding box center [960, 499] width 287 height 30
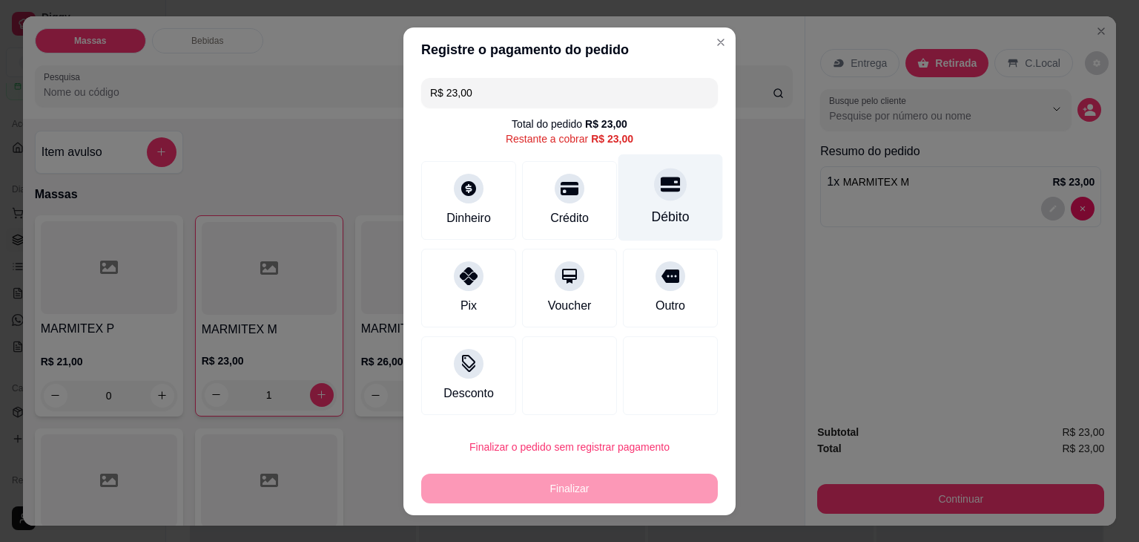
click at [668, 213] on div "Débito" at bounding box center [671, 216] width 38 height 19
type input "R$ 0,00"
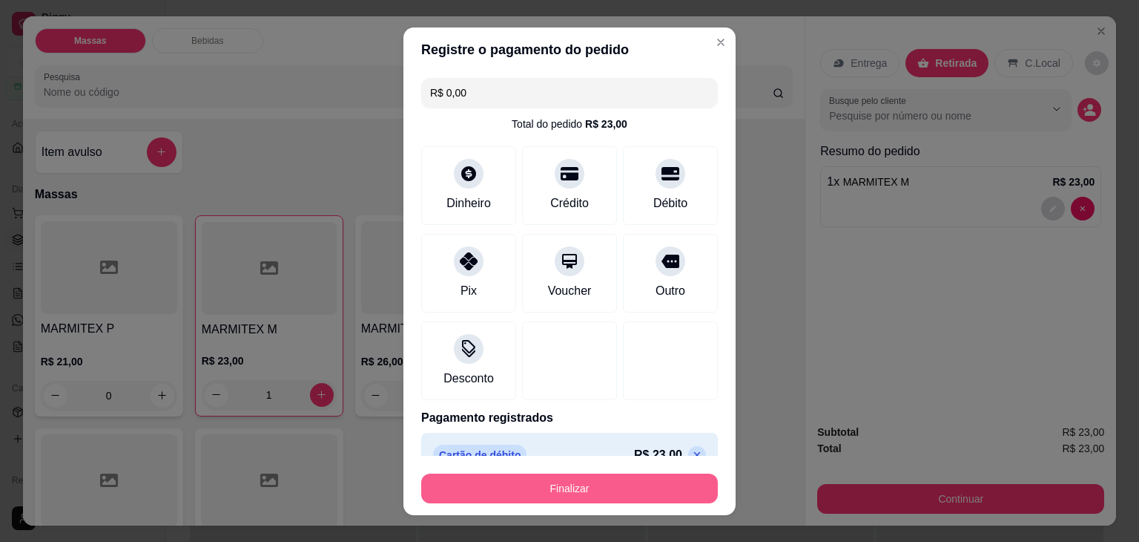
click at [630, 481] on button "Finalizar" at bounding box center [569, 488] width 297 height 30
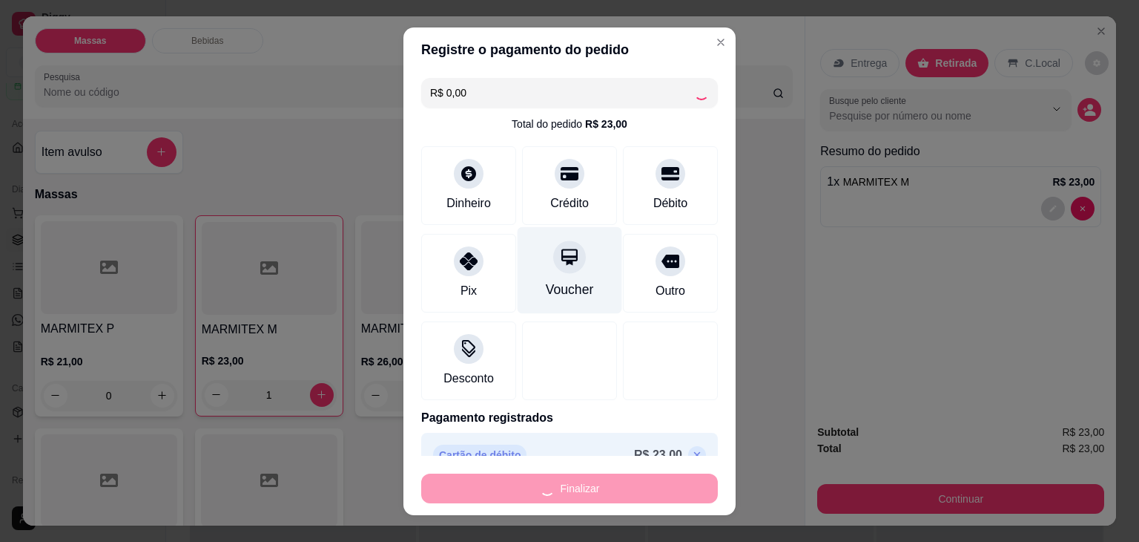
type input "0"
type input "-R$ 23,00"
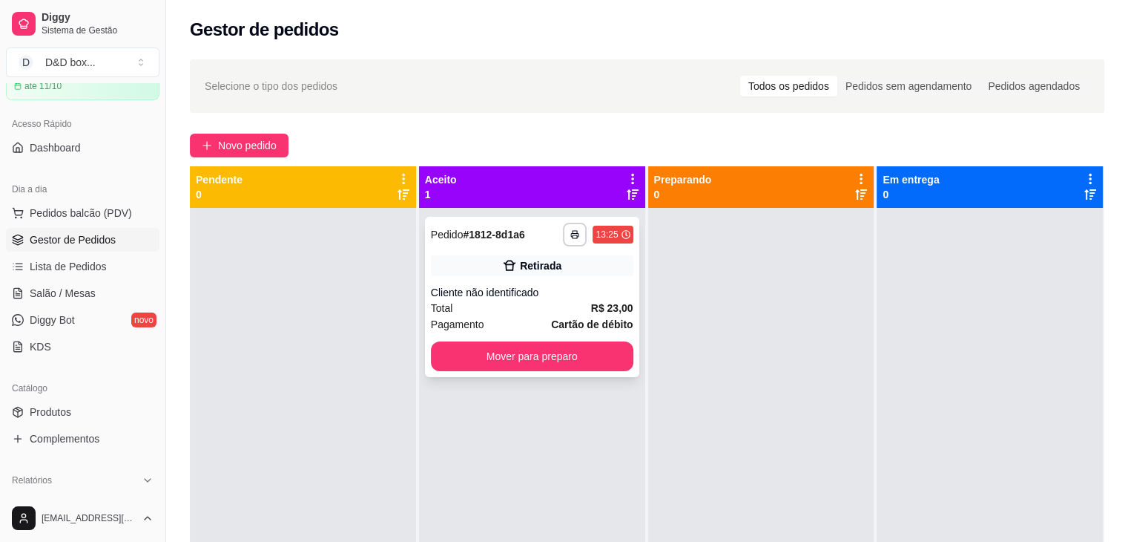
click at [570, 298] on div "Cliente não identificado" at bounding box center [532, 292] width 203 height 15
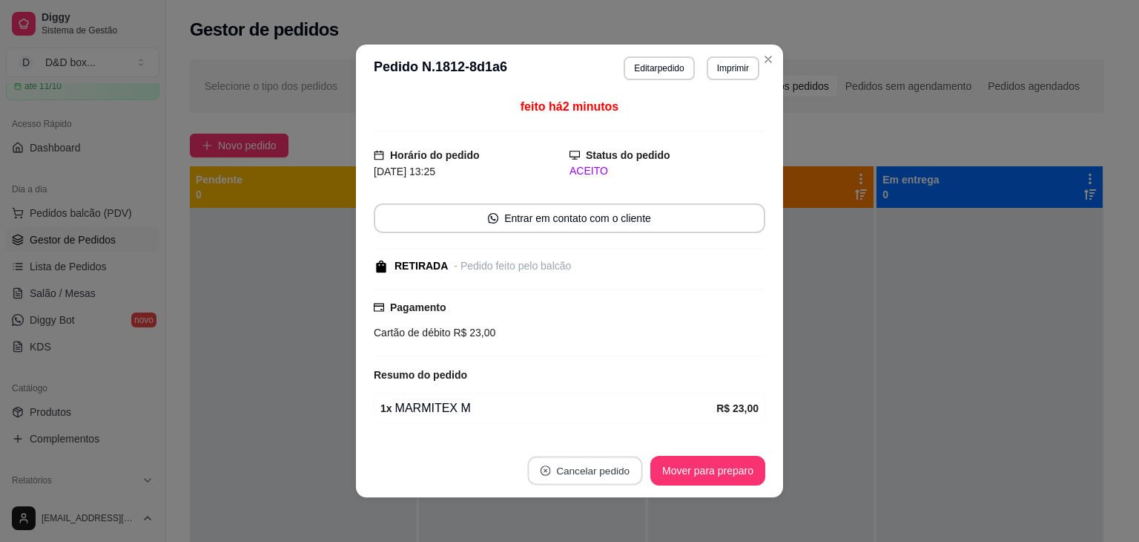
click at [616, 475] on button "Cancelar pedido" at bounding box center [584, 470] width 115 height 29
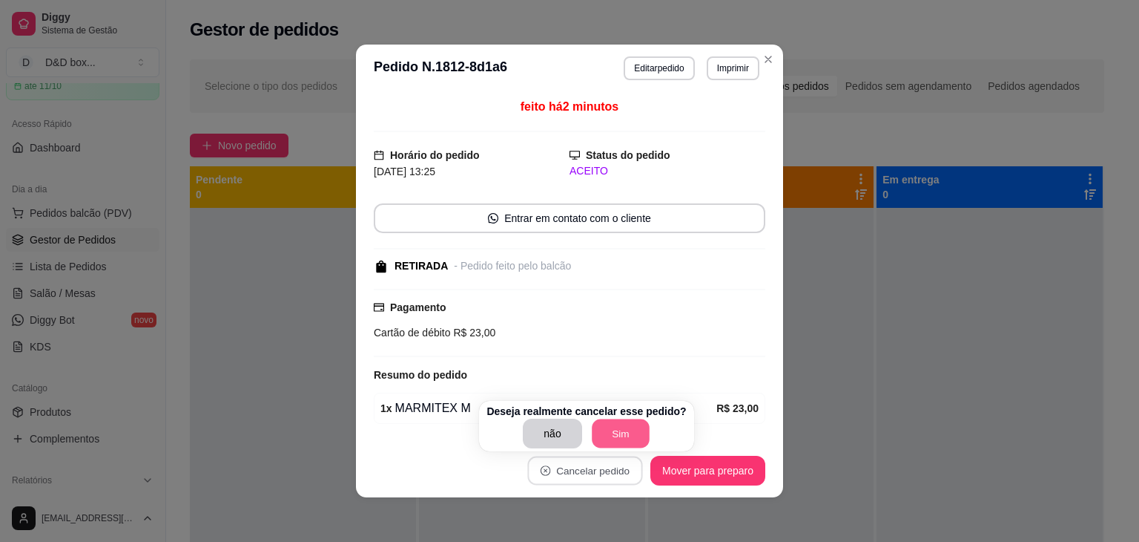
click at [601, 426] on button "Sim" at bounding box center [621, 433] width 58 height 29
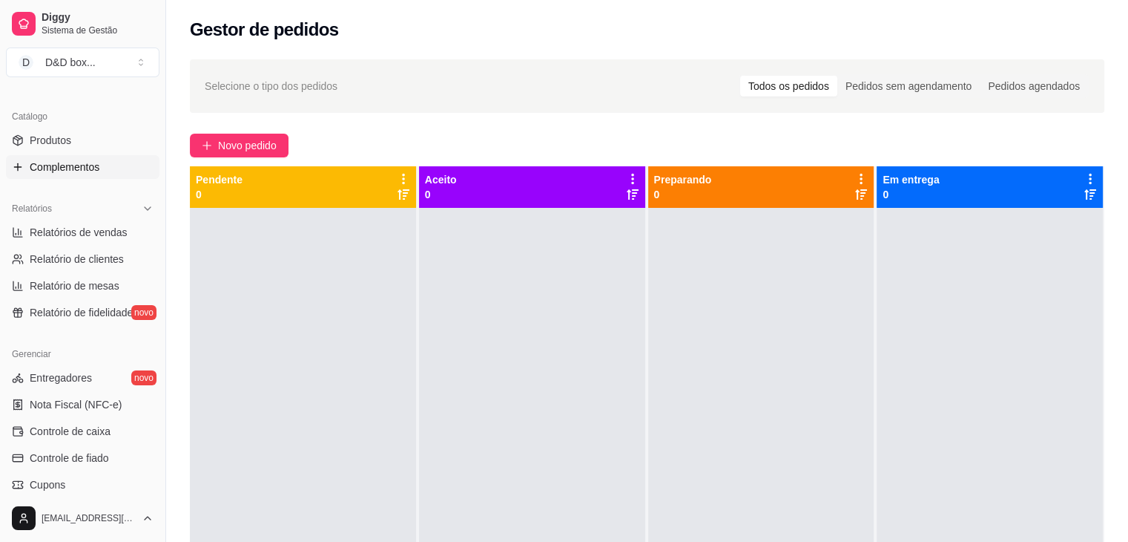
scroll to position [371, 0]
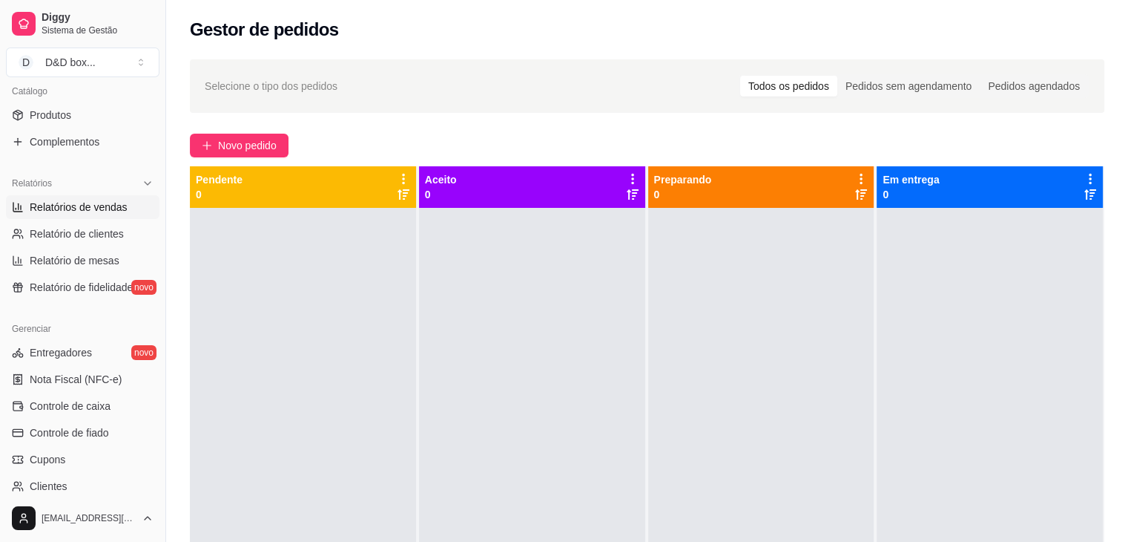
click at [100, 206] on span "Relatórios de vendas" at bounding box center [79, 207] width 98 height 15
select select "ALL"
select select "0"
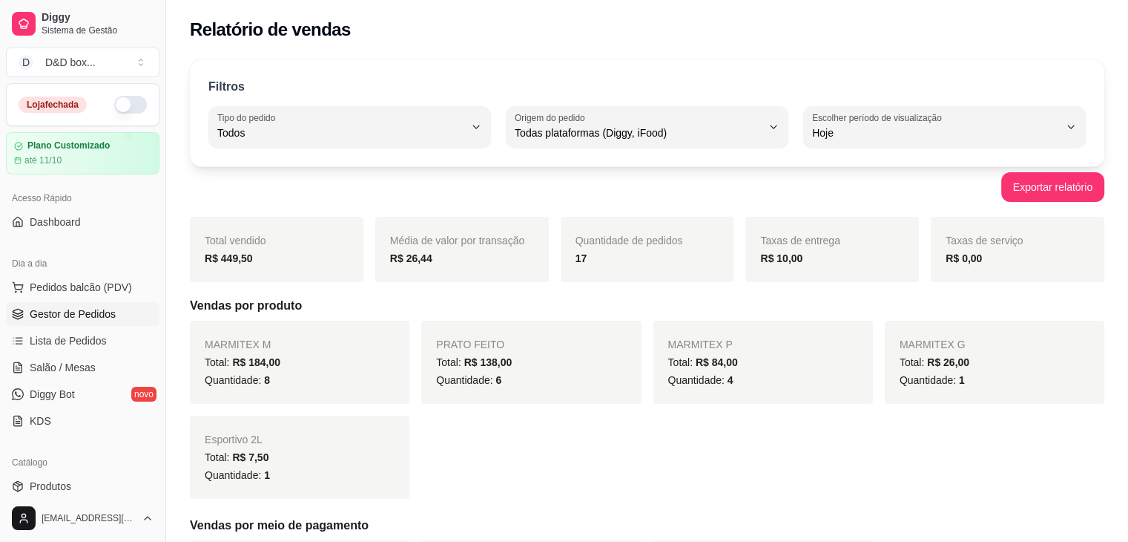
click at [102, 311] on span "Gestor de Pedidos" at bounding box center [73, 313] width 86 height 15
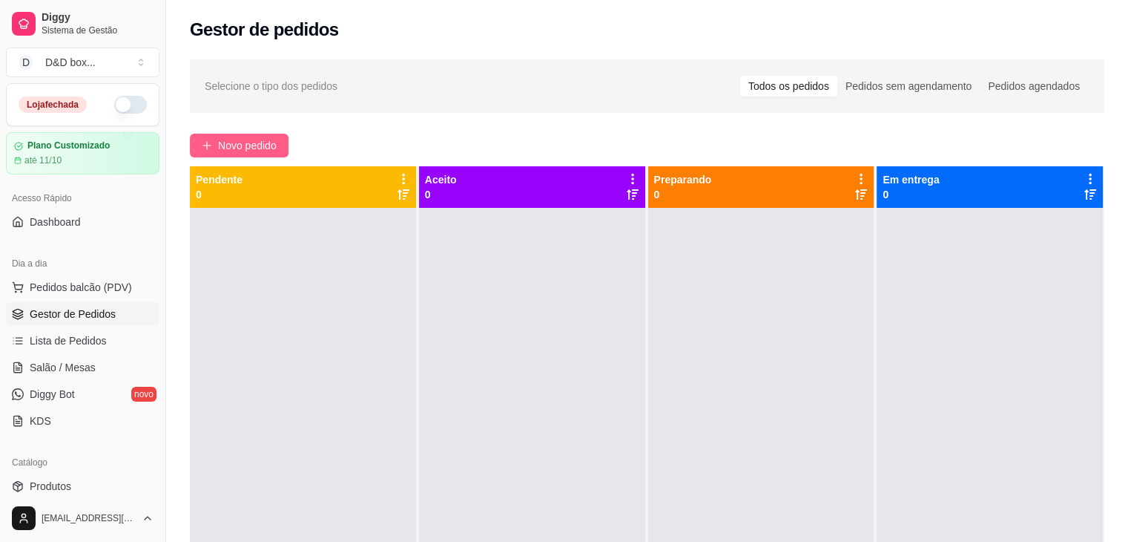
click at [244, 146] on span "Novo pedido" at bounding box center [247, 145] width 59 height 16
